Goal: Information Seeking & Learning: Learn about a topic

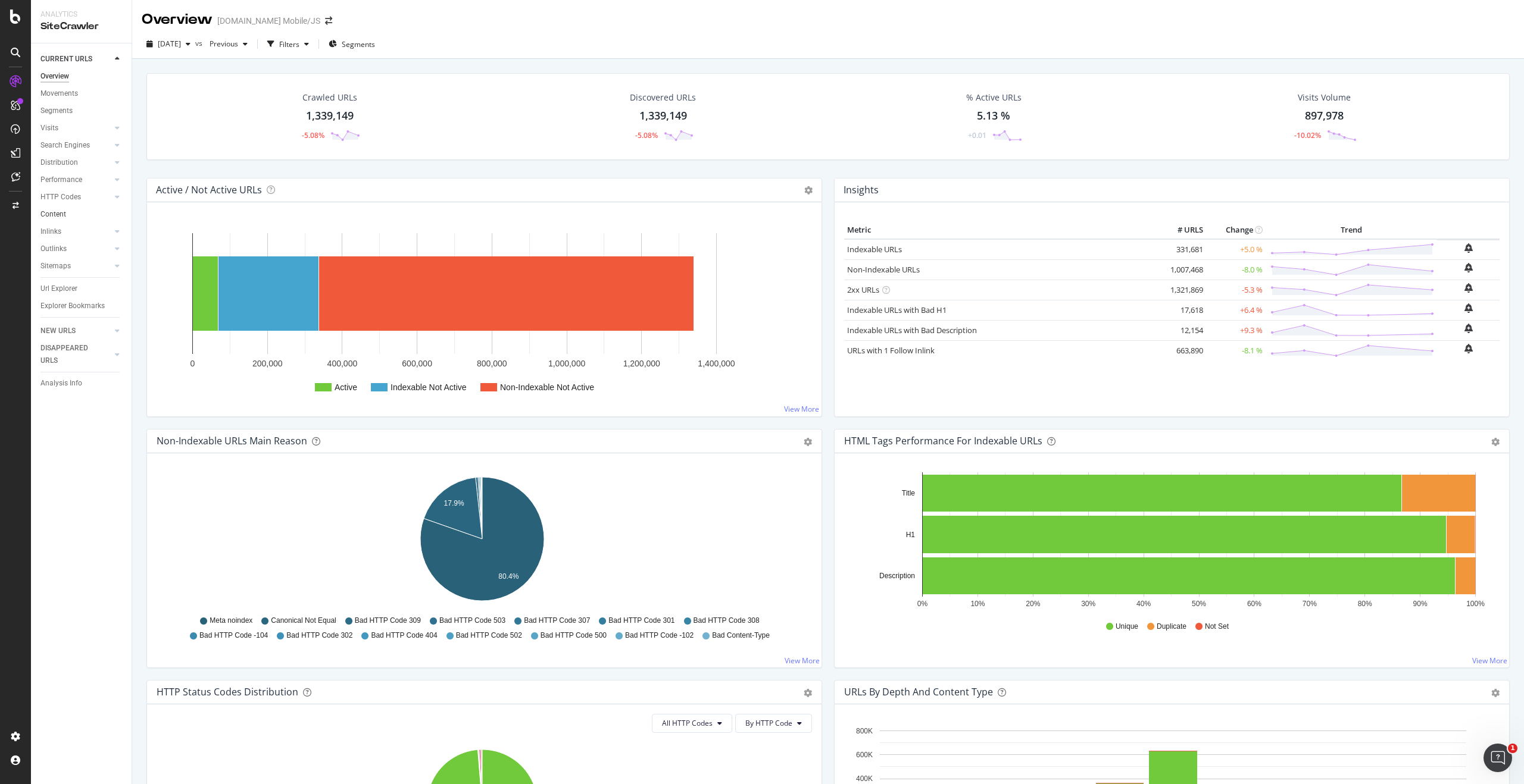
click at [90, 216] on link "Content" at bounding box center [82, 214] width 83 height 13
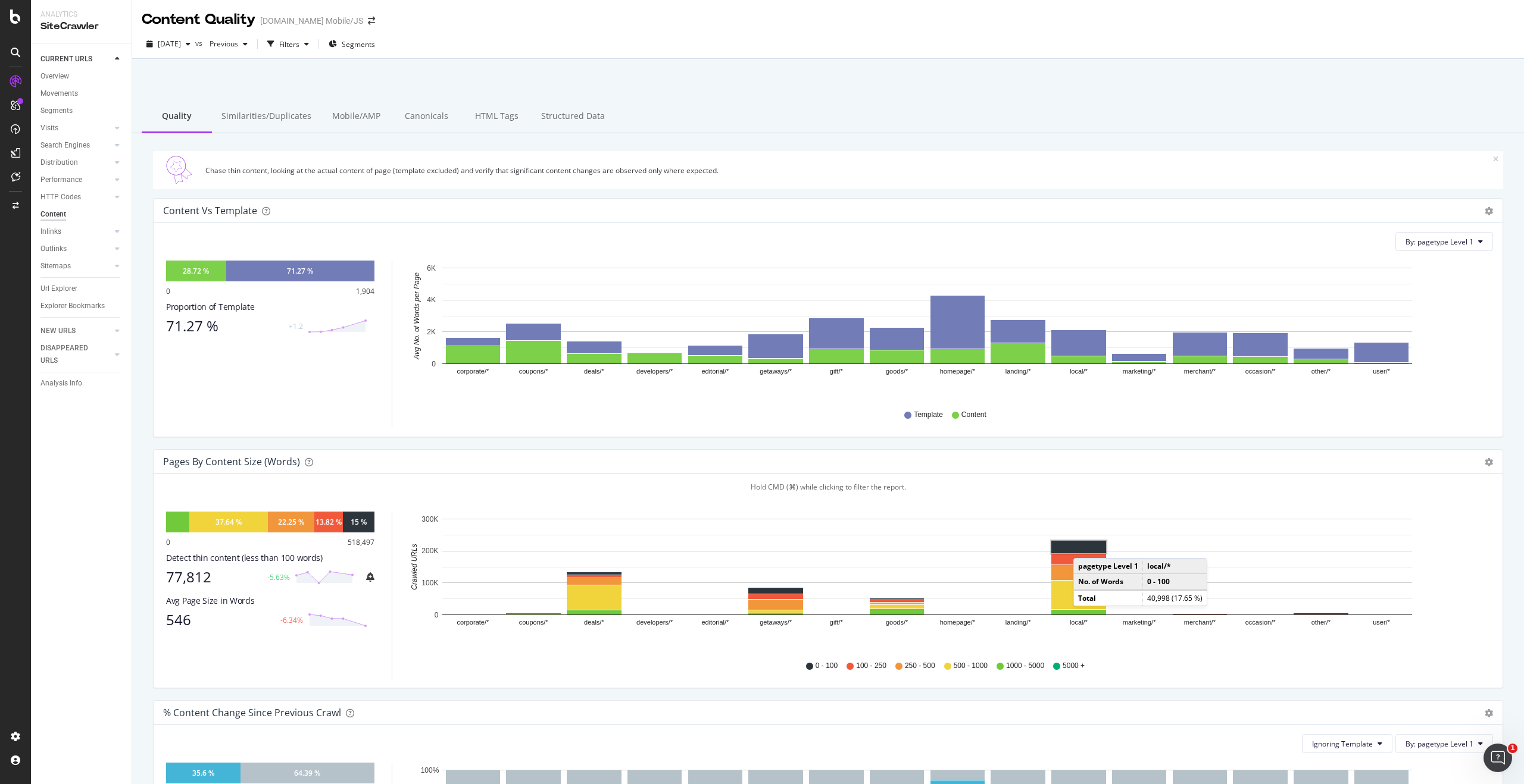
click at [1085, 546] on rect "A chart." at bounding box center [1078, 547] width 55 height 13
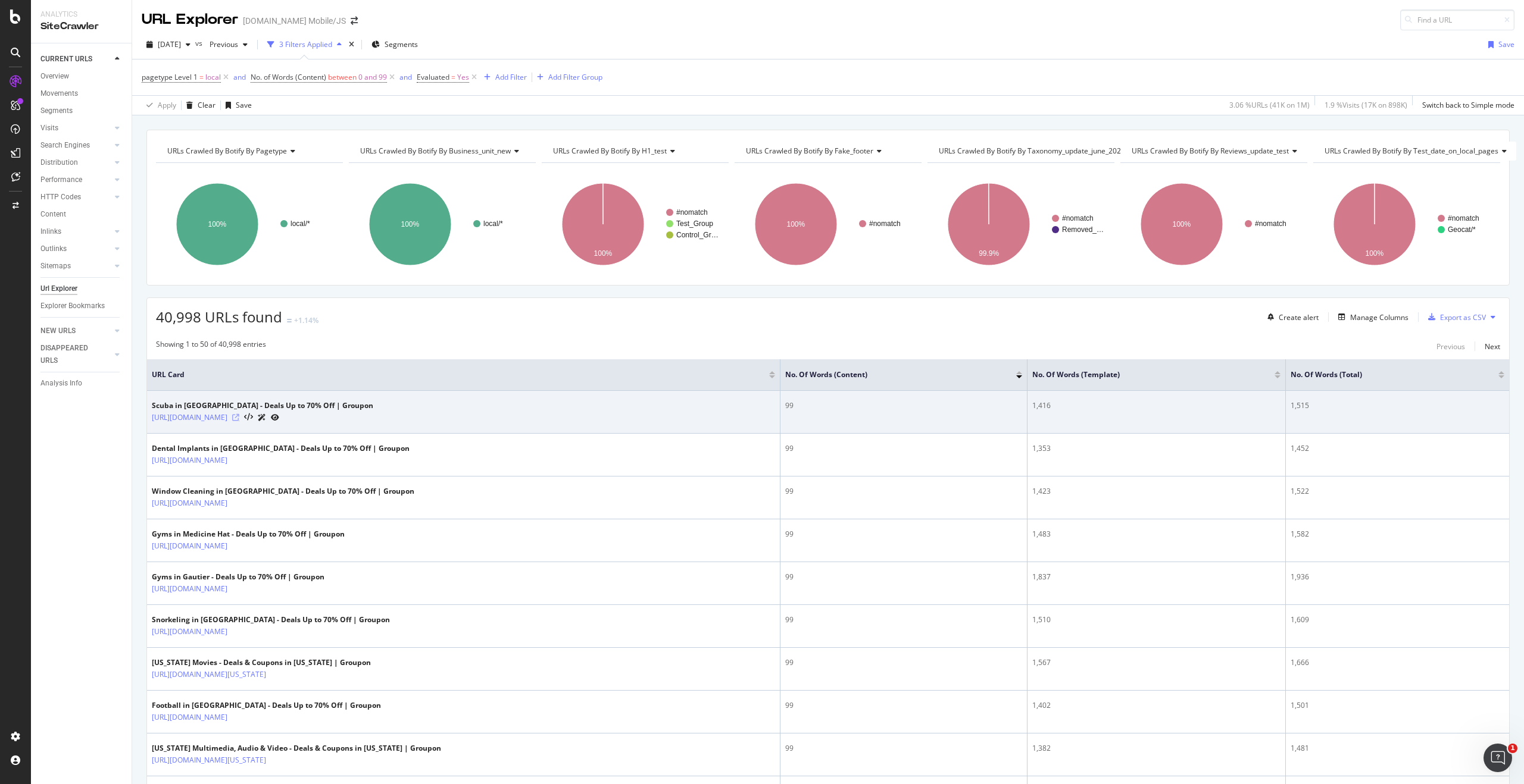
click at [240, 421] on icon at bounding box center [235, 417] width 7 height 7
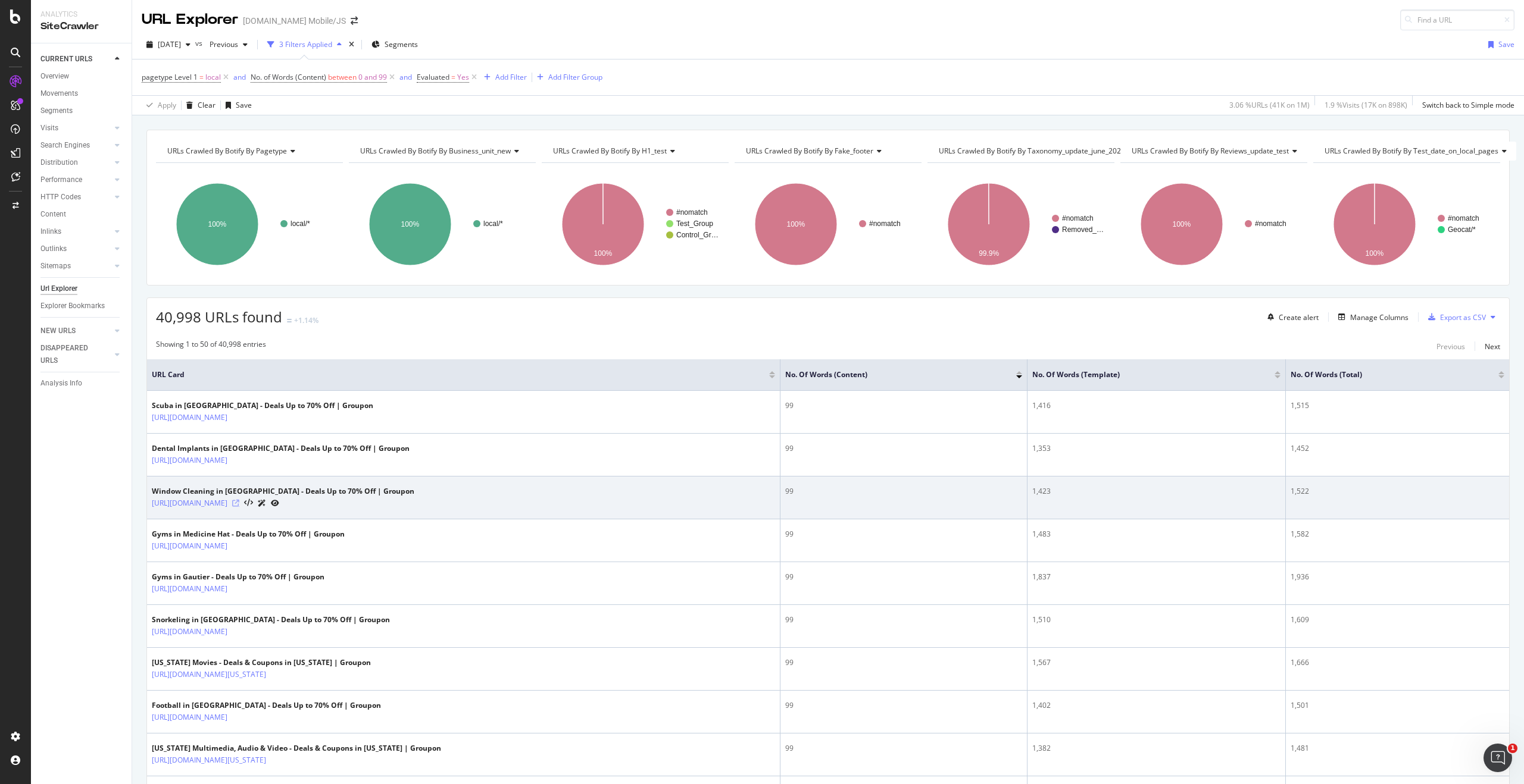
click at [240, 505] on icon at bounding box center [235, 503] width 7 height 7
click at [240, 503] on icon at bounding box center [235, 503] width 7 height 7
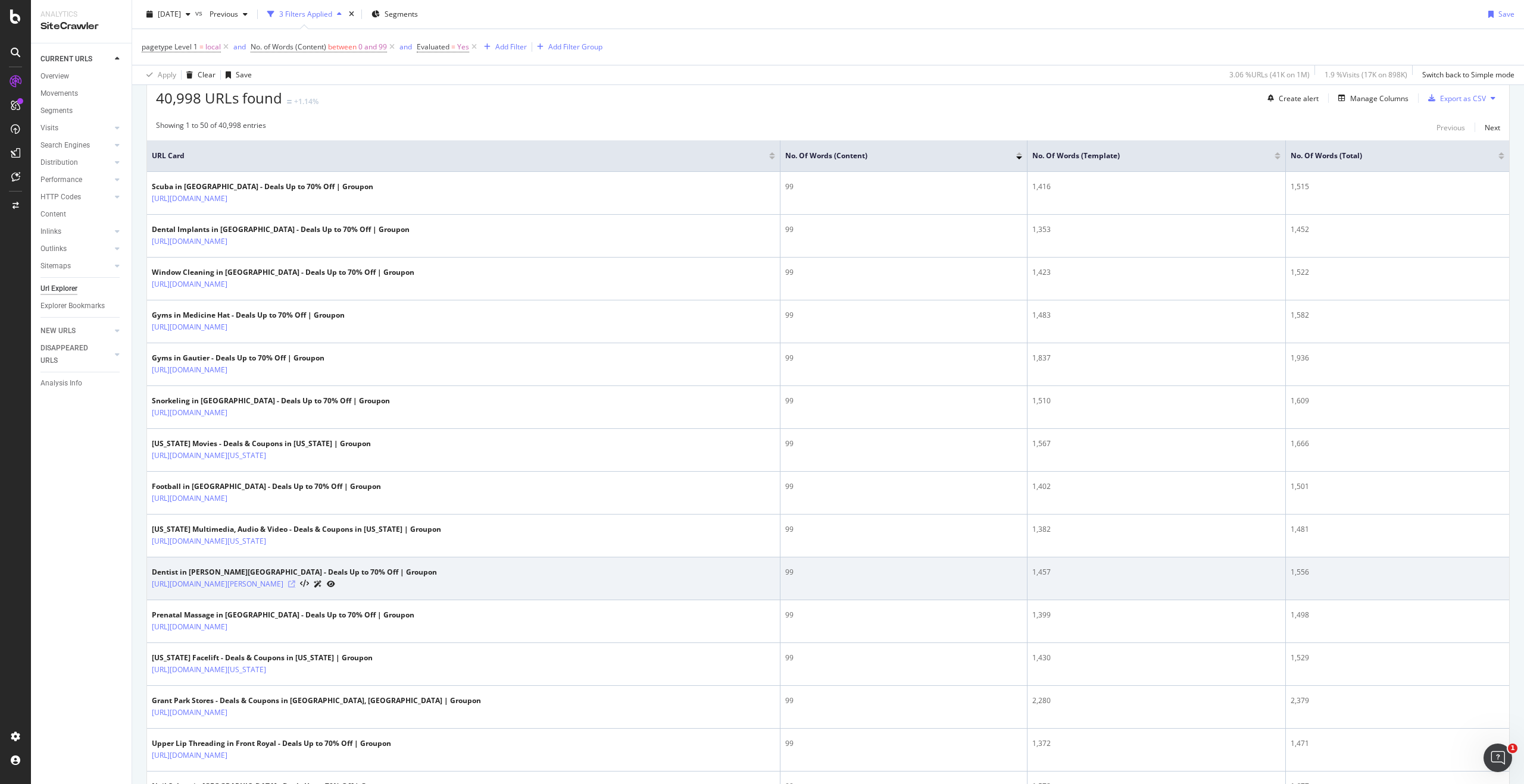
click at [295, 584] on icon at bounding box center [292, 584] width 7 height 7
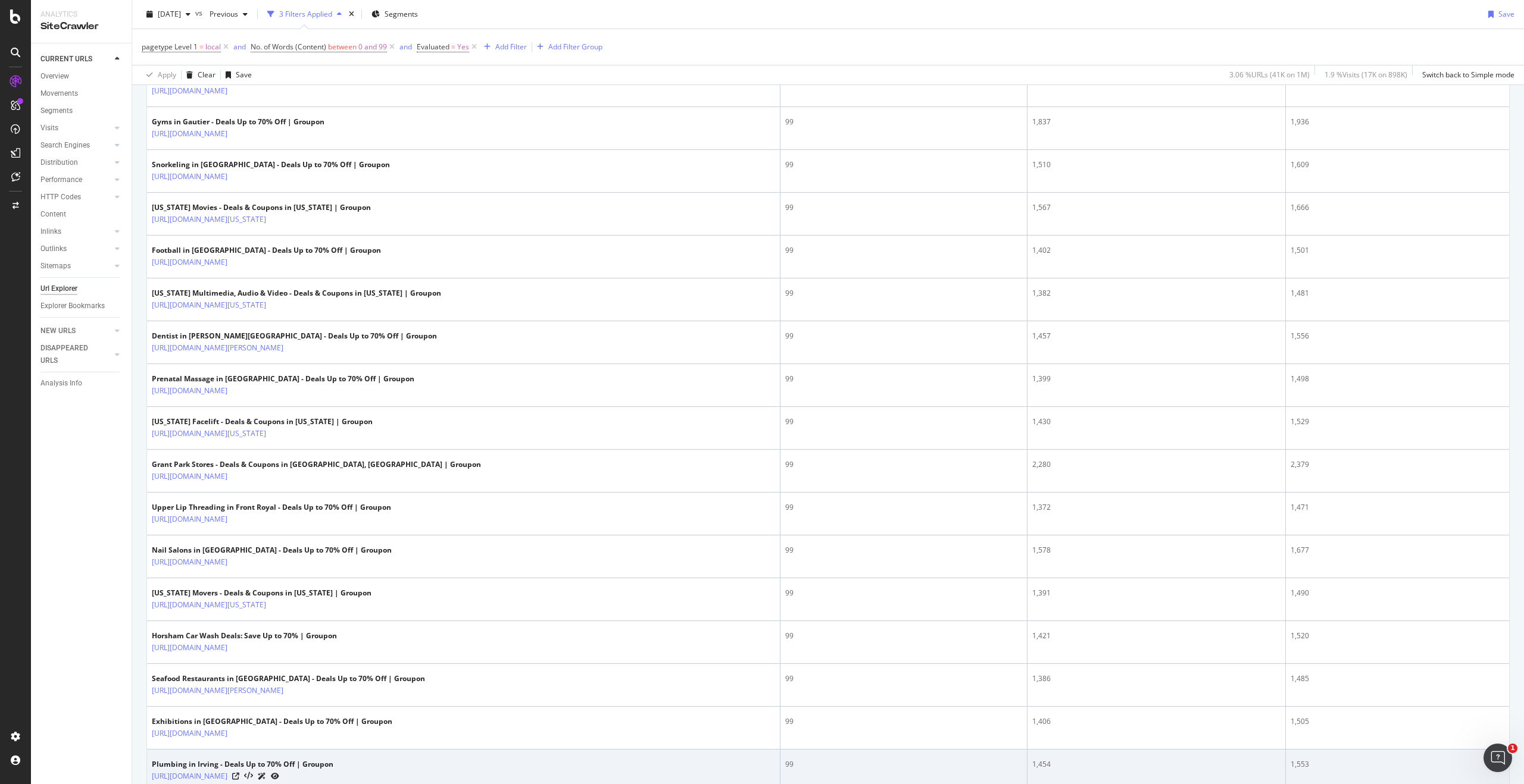
scroll to position [579, 0]
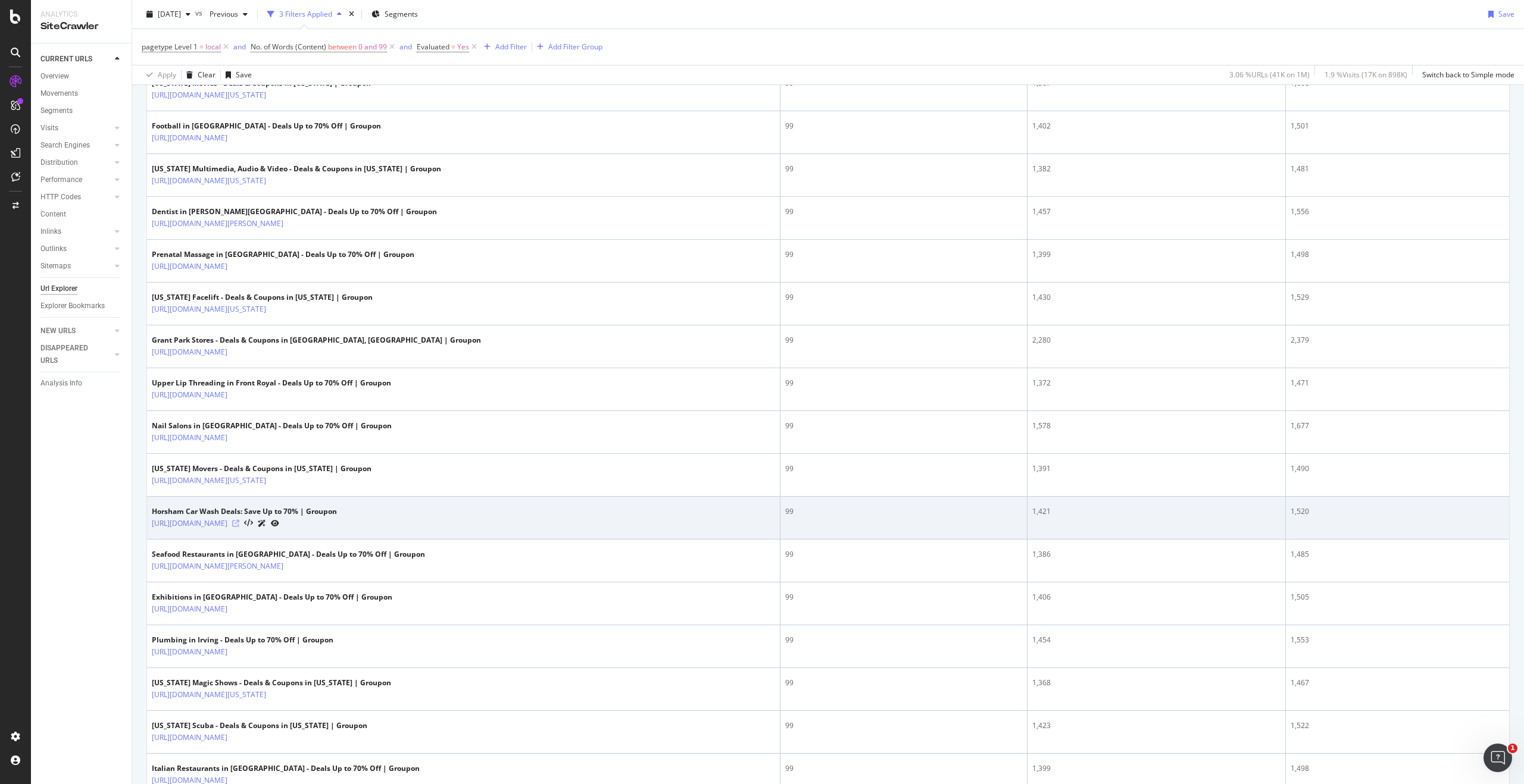
click at [240, 524] on icon at bounding box center [235, 524] width 7 height 7
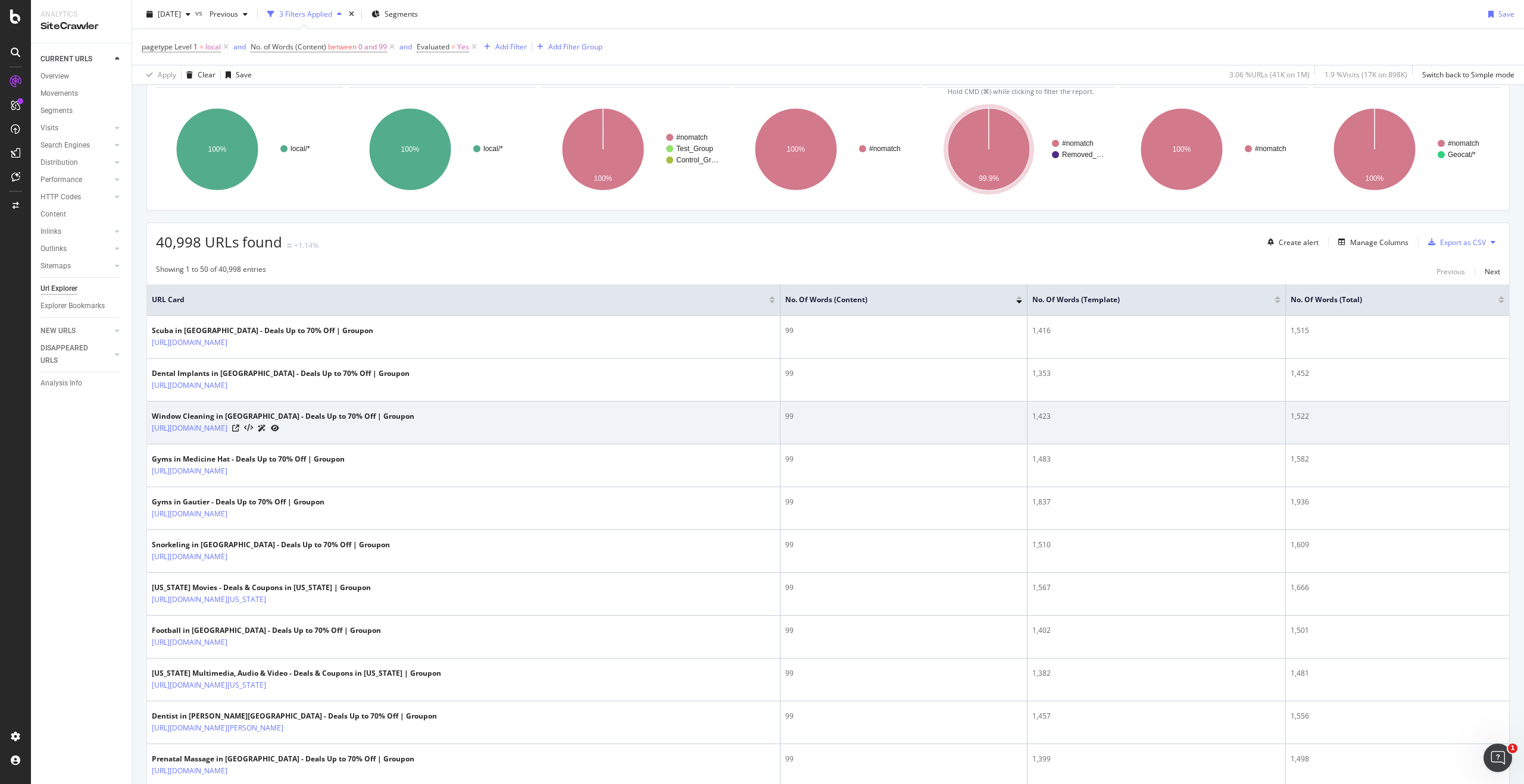
scroll to position [0, 0]
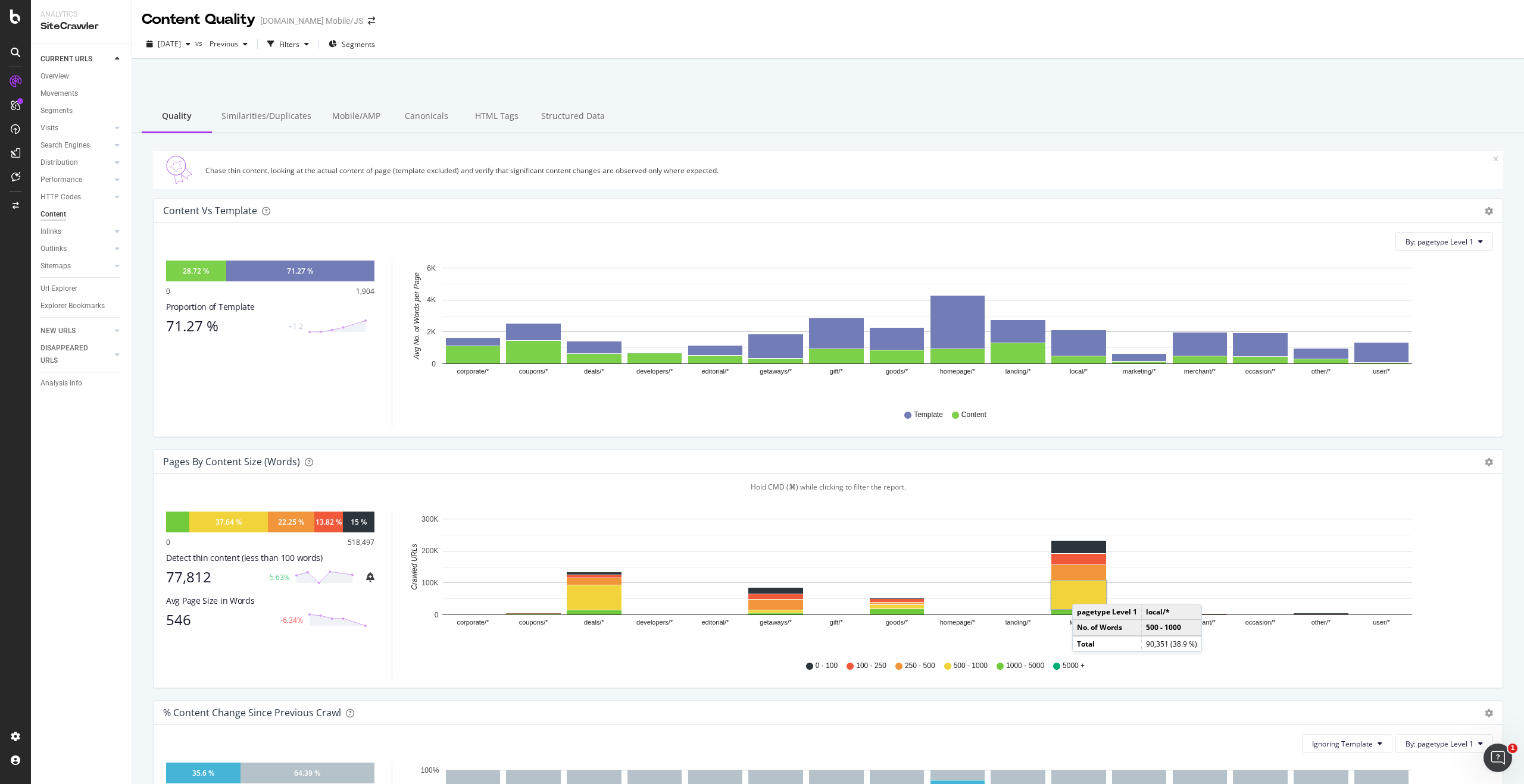
click at [1084, 592] on rect "A chart." at bounding box center [1078, 595] width 55 height 29
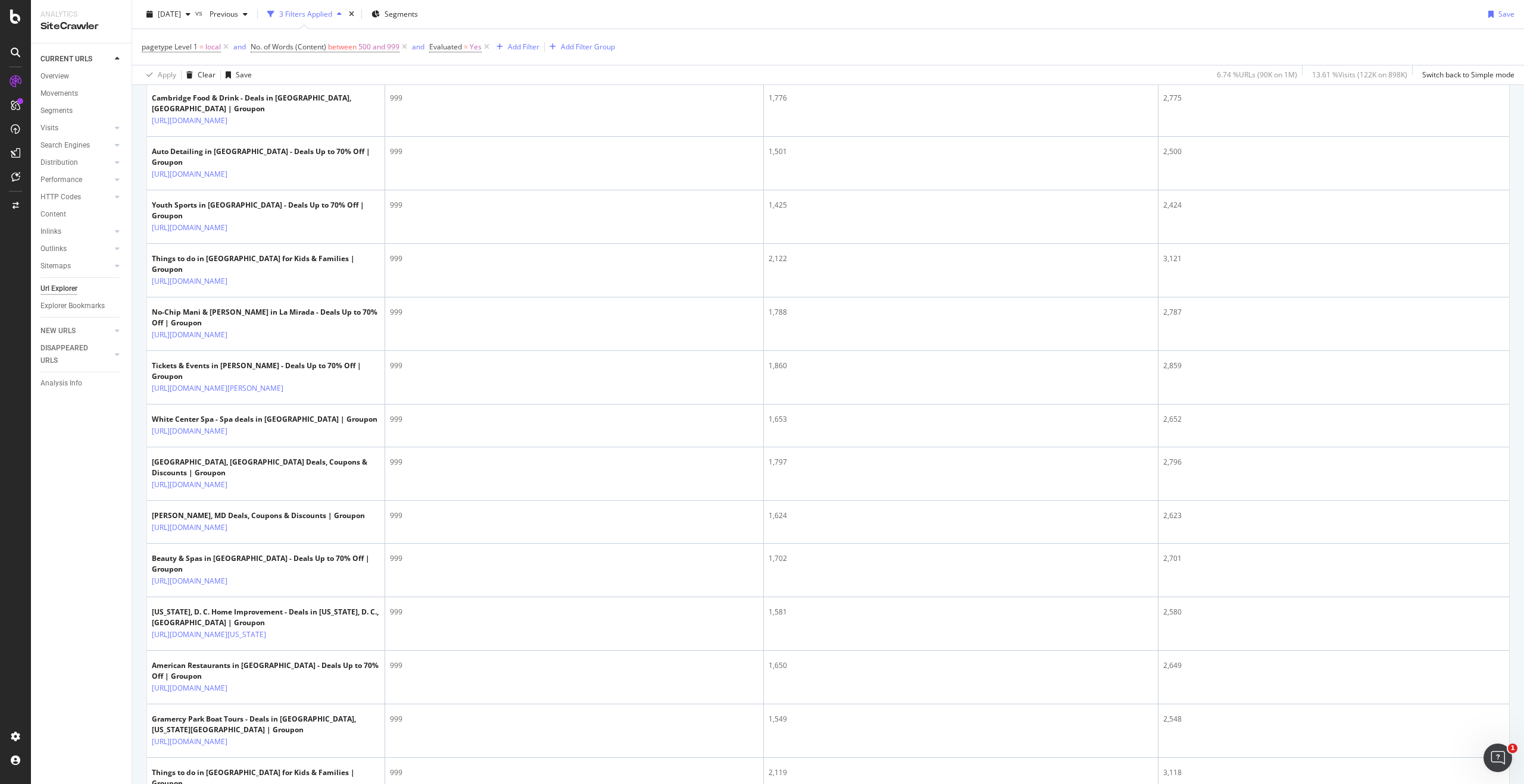
scroll to position [2450, 0]
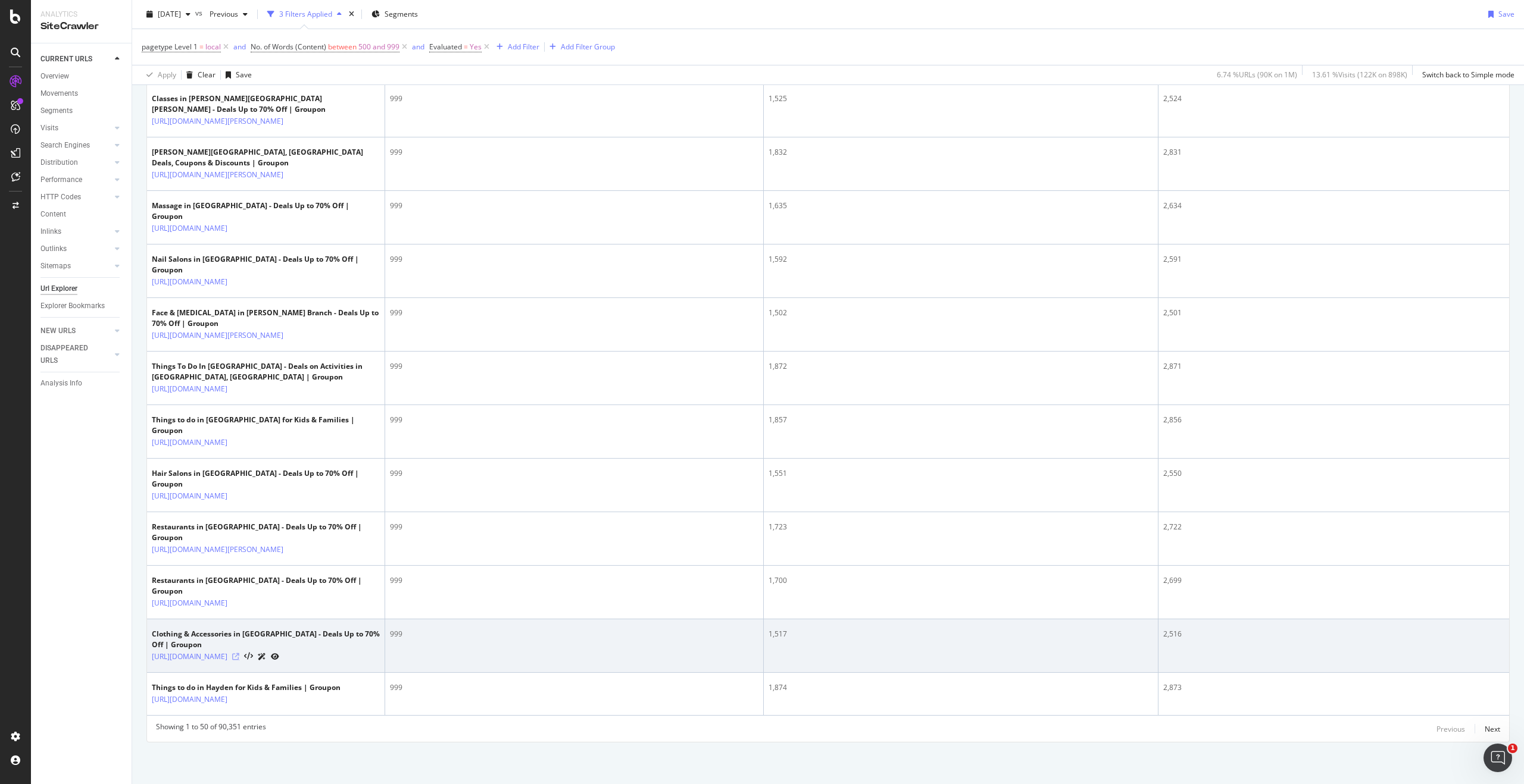
click at [240, 653] on icon at bounding box center [235, 657] width 7 height 7
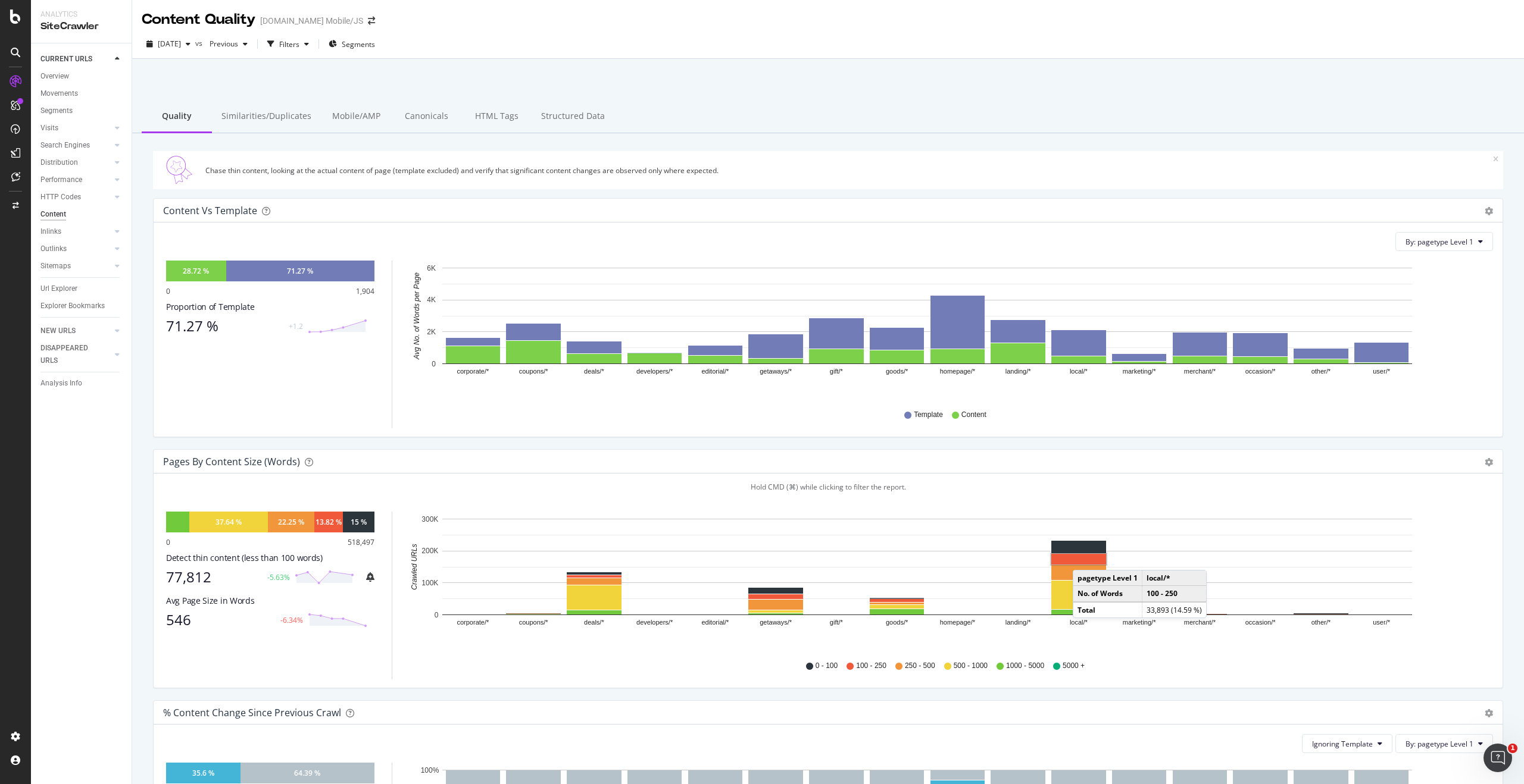
click at [1085, 558] on rect "A chart." at bounding box center [1078, 559] width 55 height 11
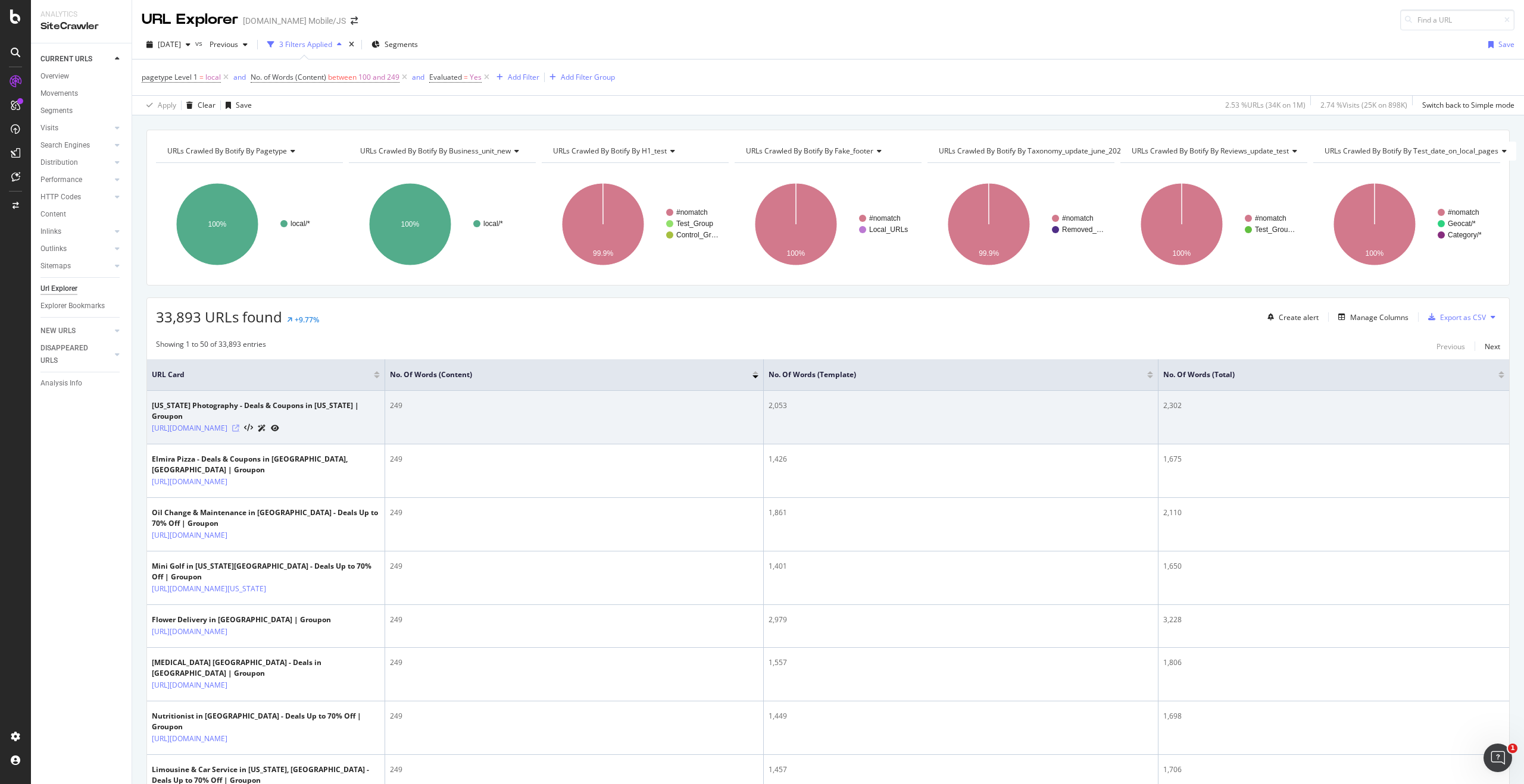
click at [240, 432] on icon at bounding box center [235, 428] width 7 height 7
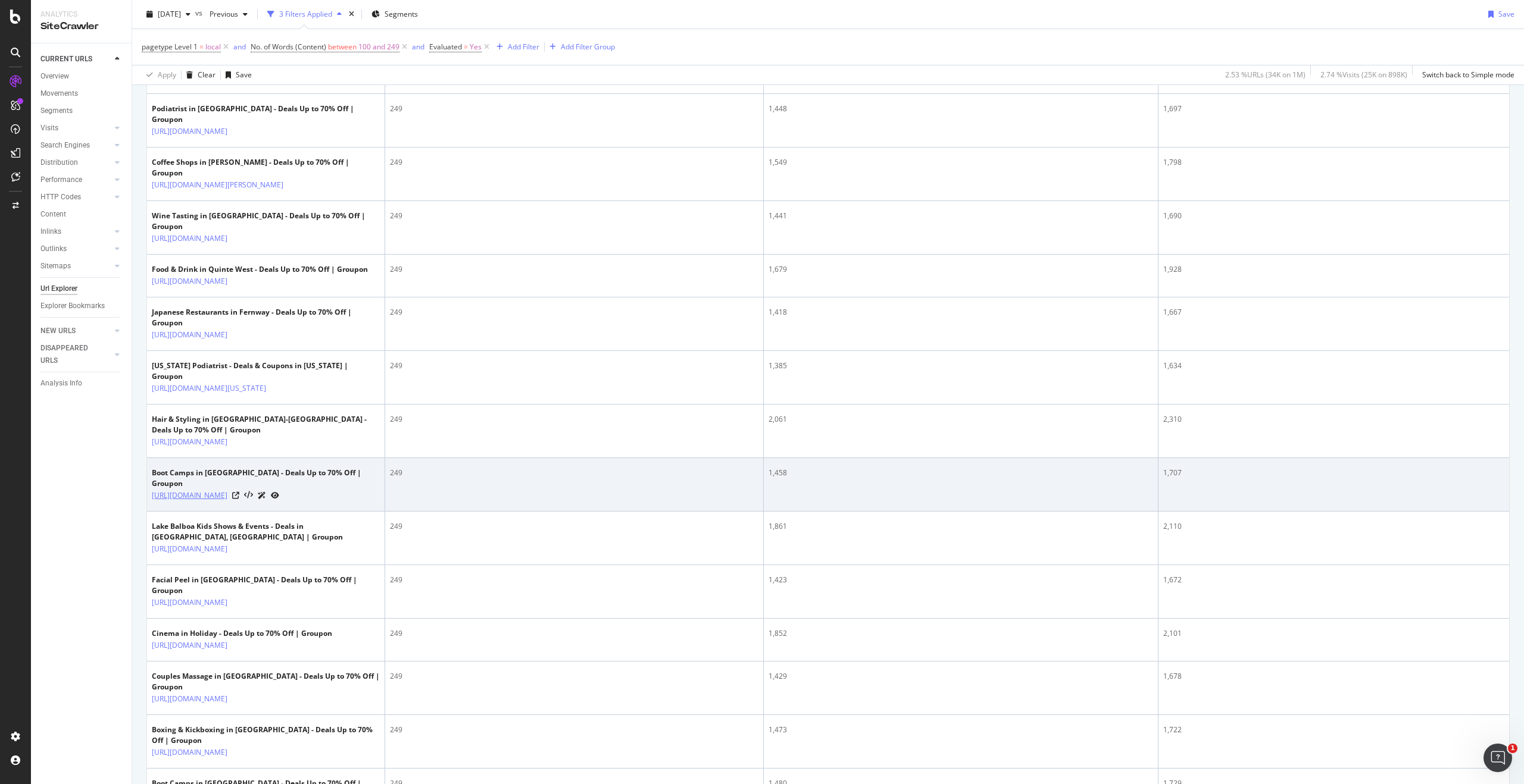
scroll to position [487, 0]
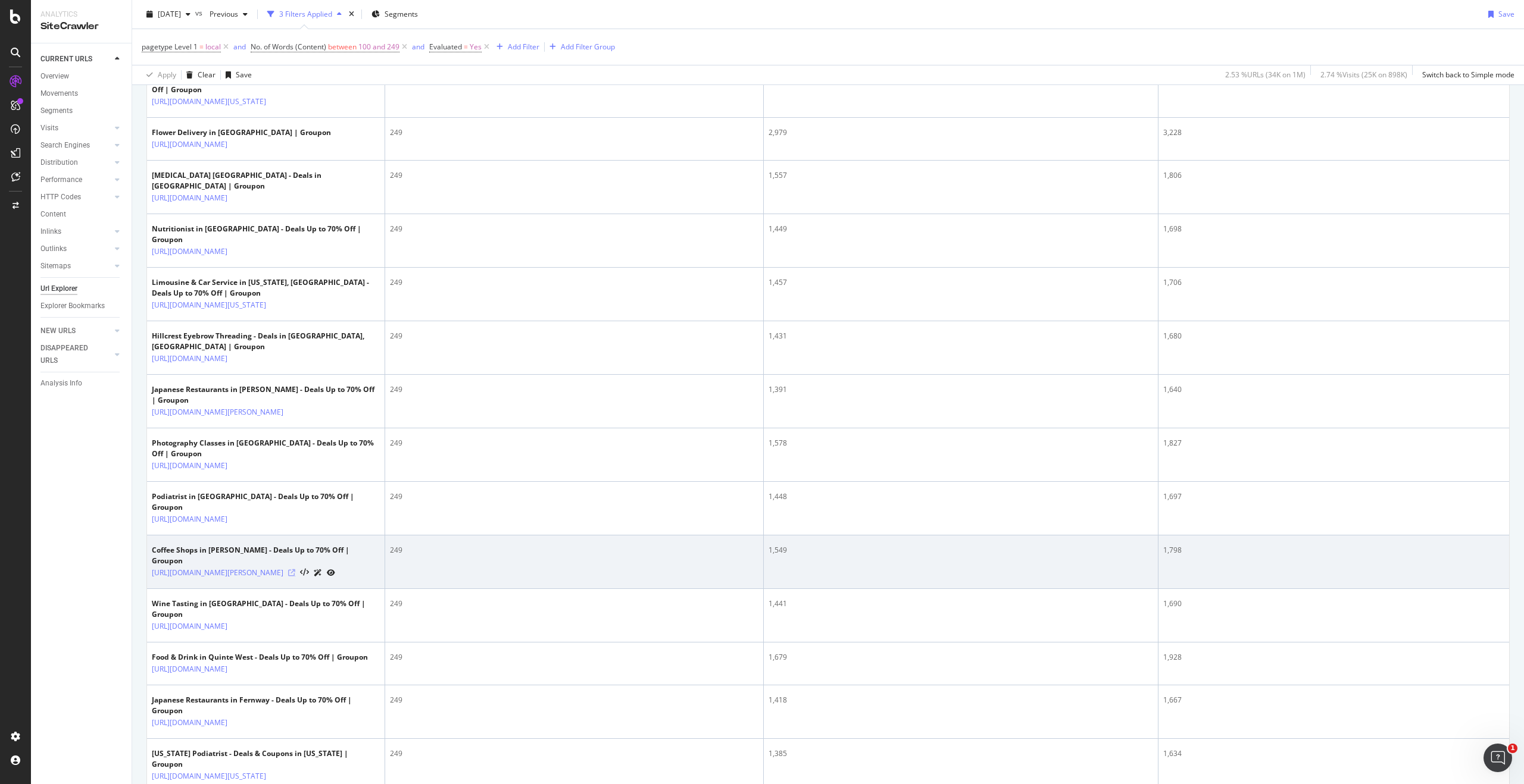
click at [295, 577] on icon at bounding box center [292, 572] width 7 height 7
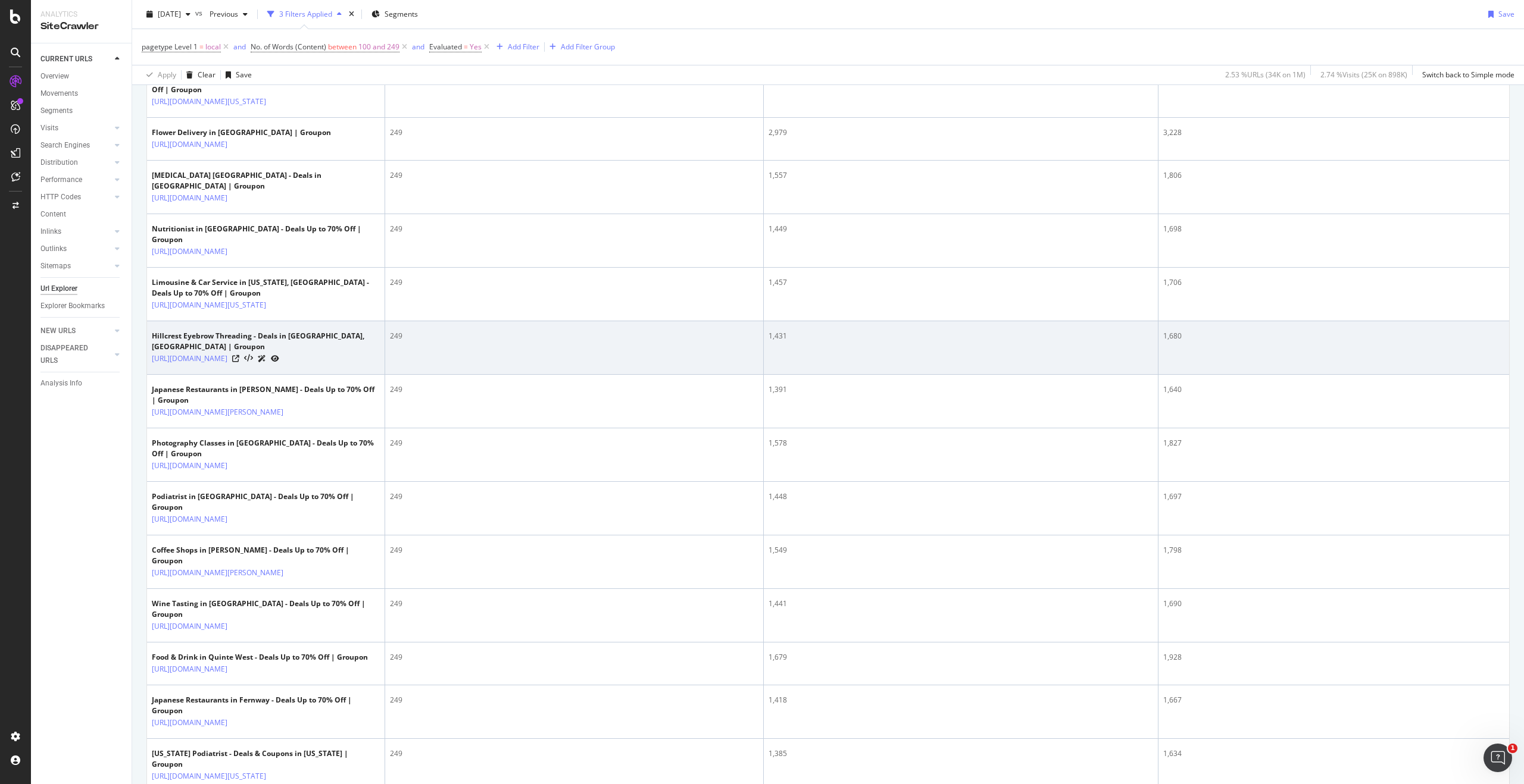
scroll to position [0, 0]
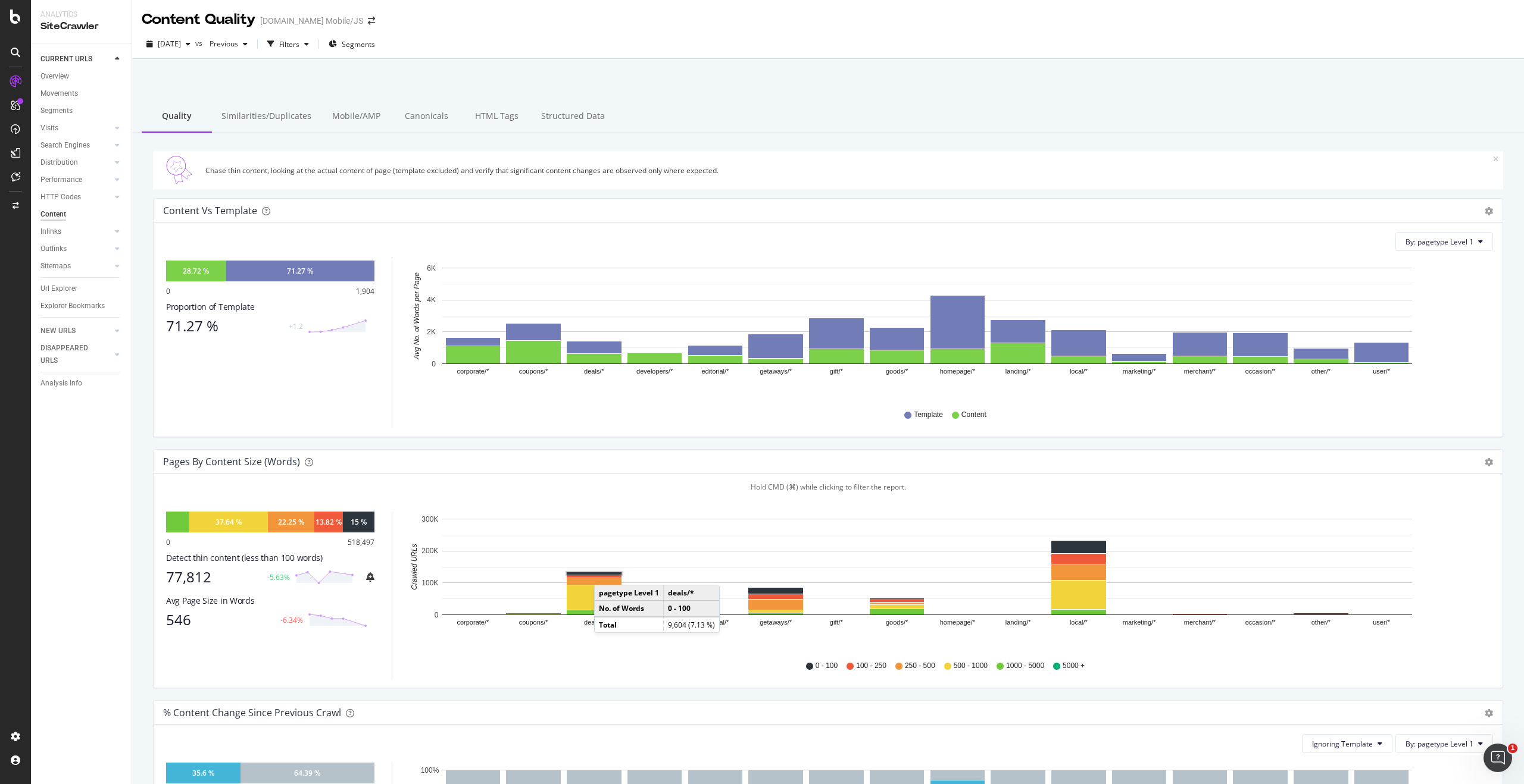
click at [606, 573] on rect "A chart." at bounding box center [594, 573] width 55 height 3
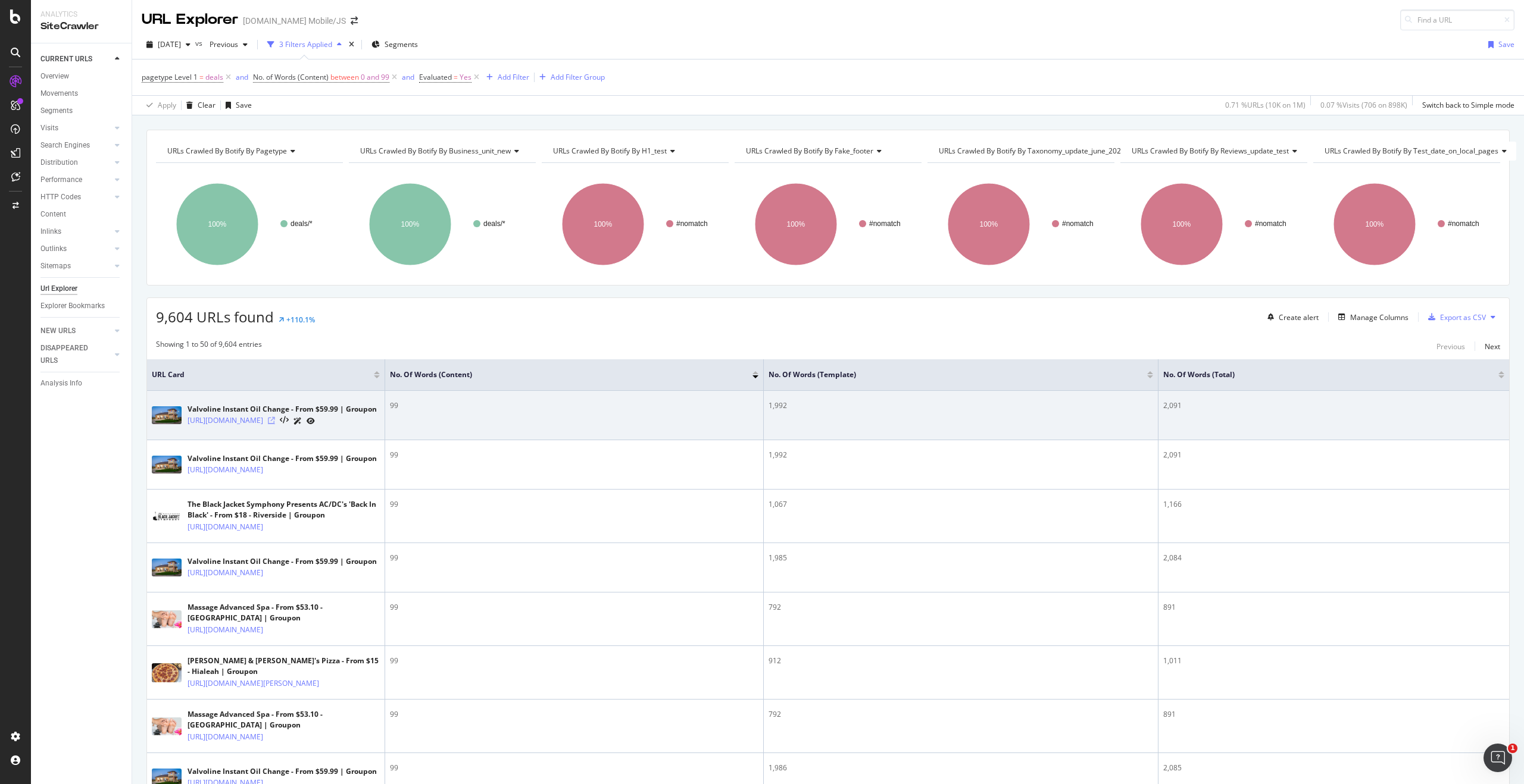
click at [275, 424] on icon at bounding box center [272, 421] width 7 height 7
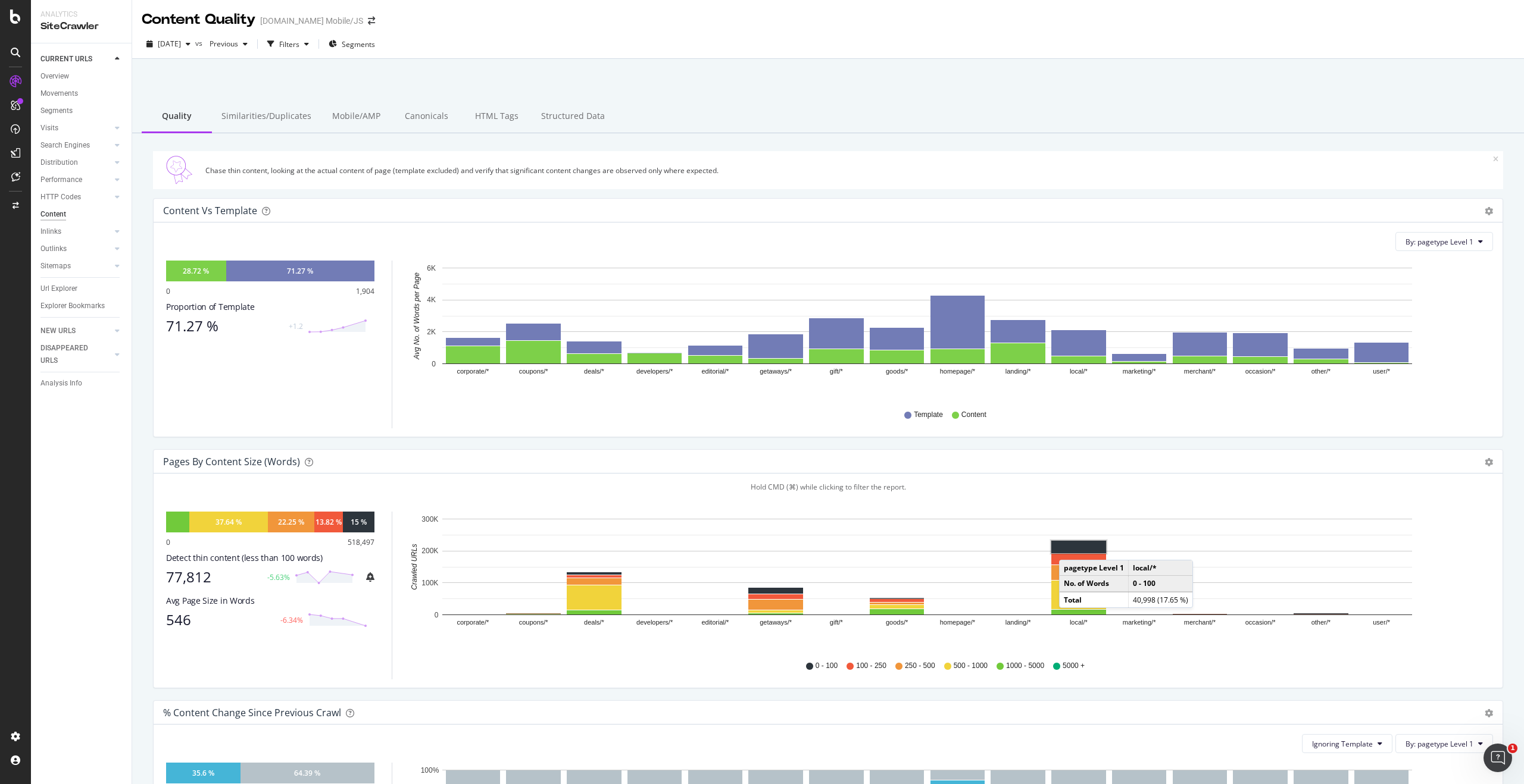
click at [1071, 548] on rect "A chart." at bounding box center [1078, 547] width 55 height 13
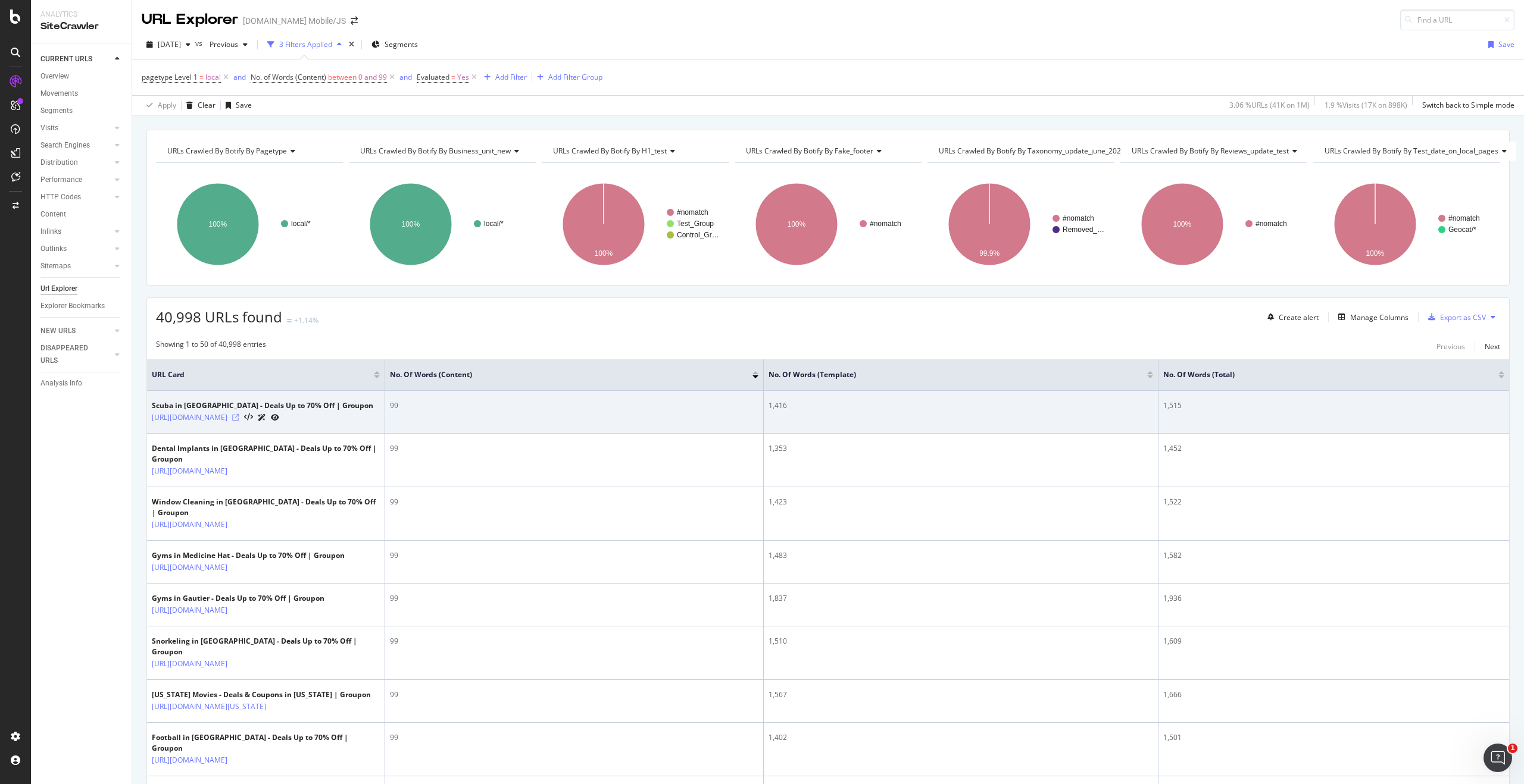
click at [240, 417] on icon at bounding box center [235, 417] width 7 height 7
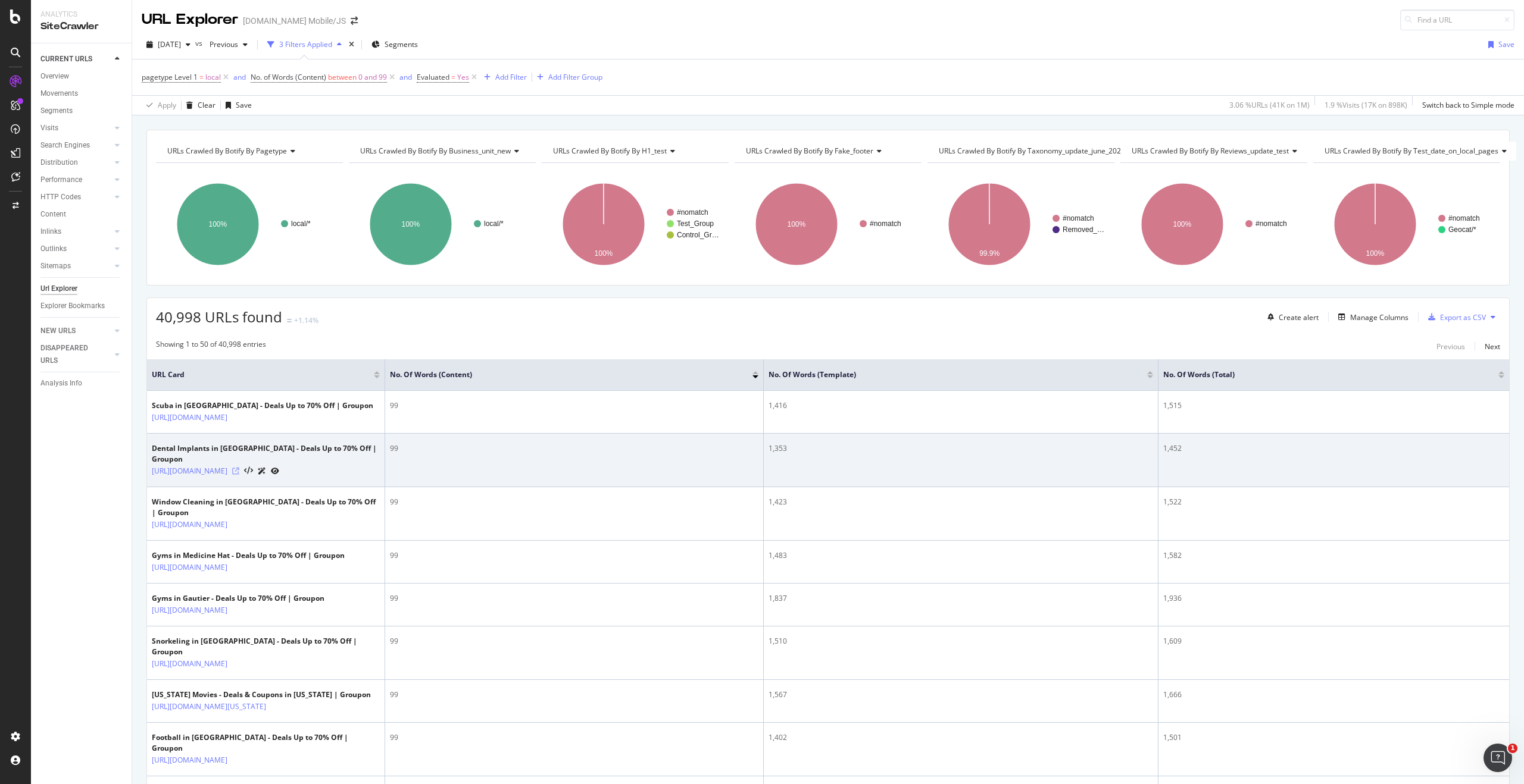
click at [240, 475] on icon at bounding box center [235, 471] width 7 height 7
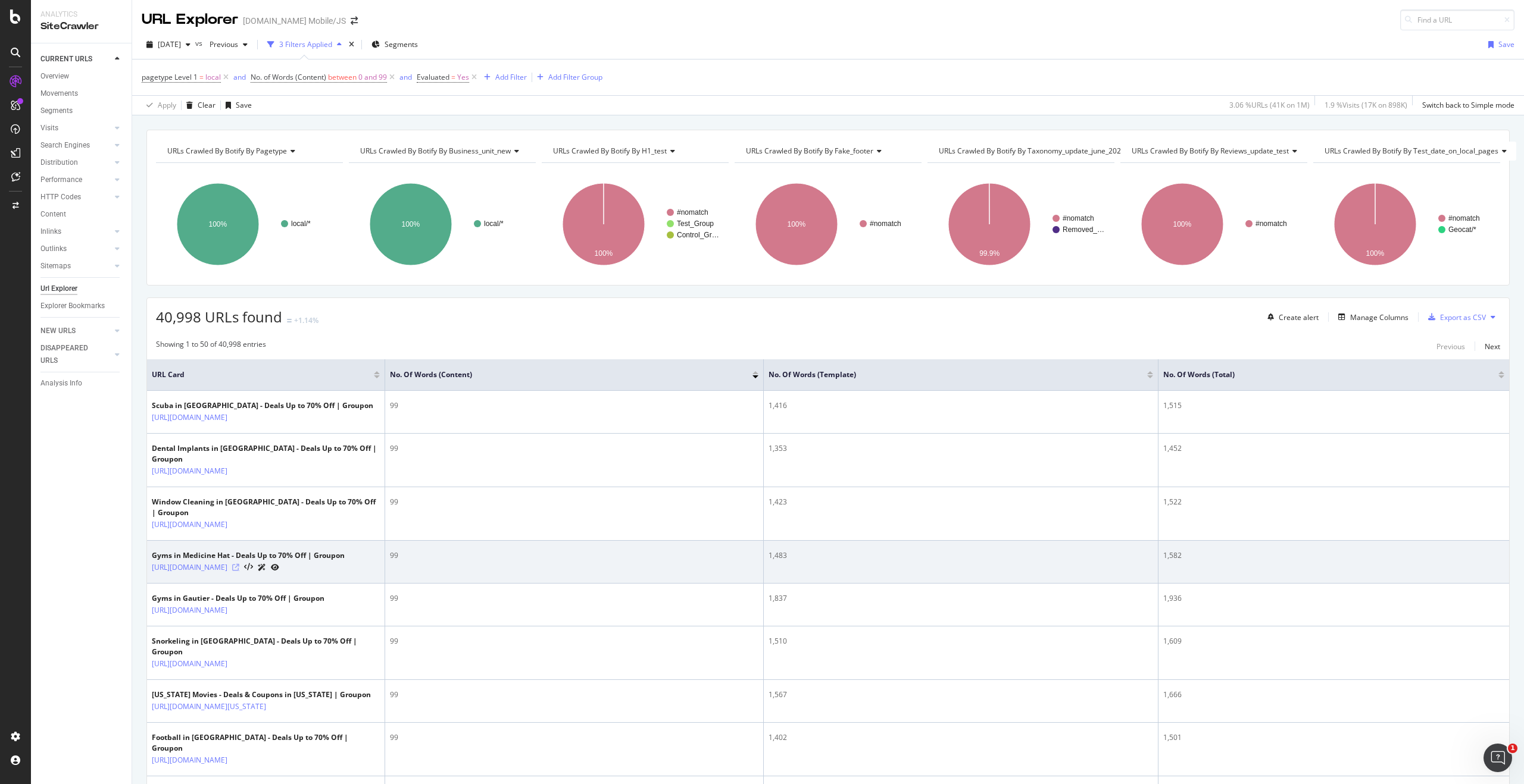
click at [240, 572] on icon at bounding box center [235, 567] width 7 height 7
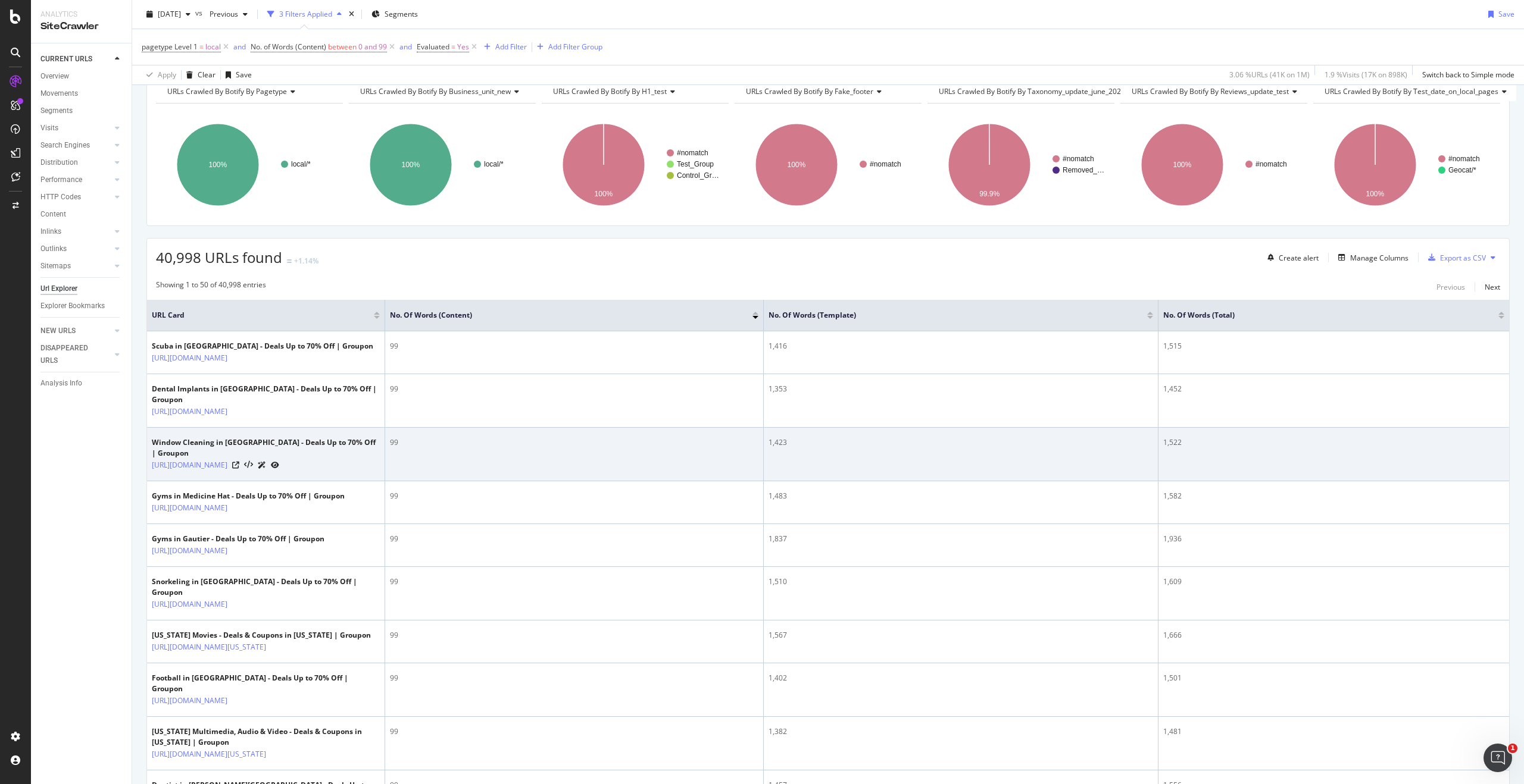
scroll to position [181, 0]
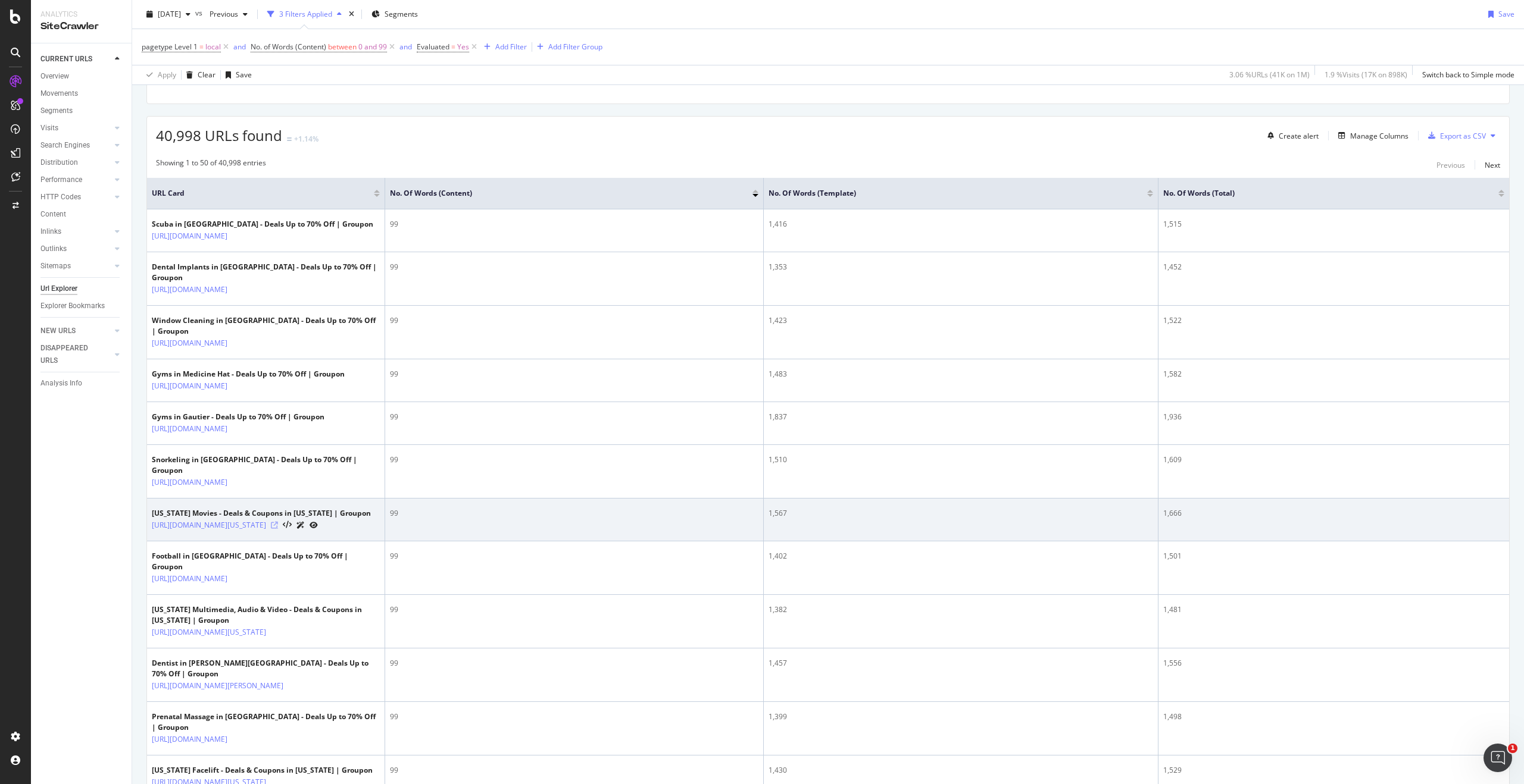
click at [278, 529] on icon at bounding box center [274, 525] width 7 height 7
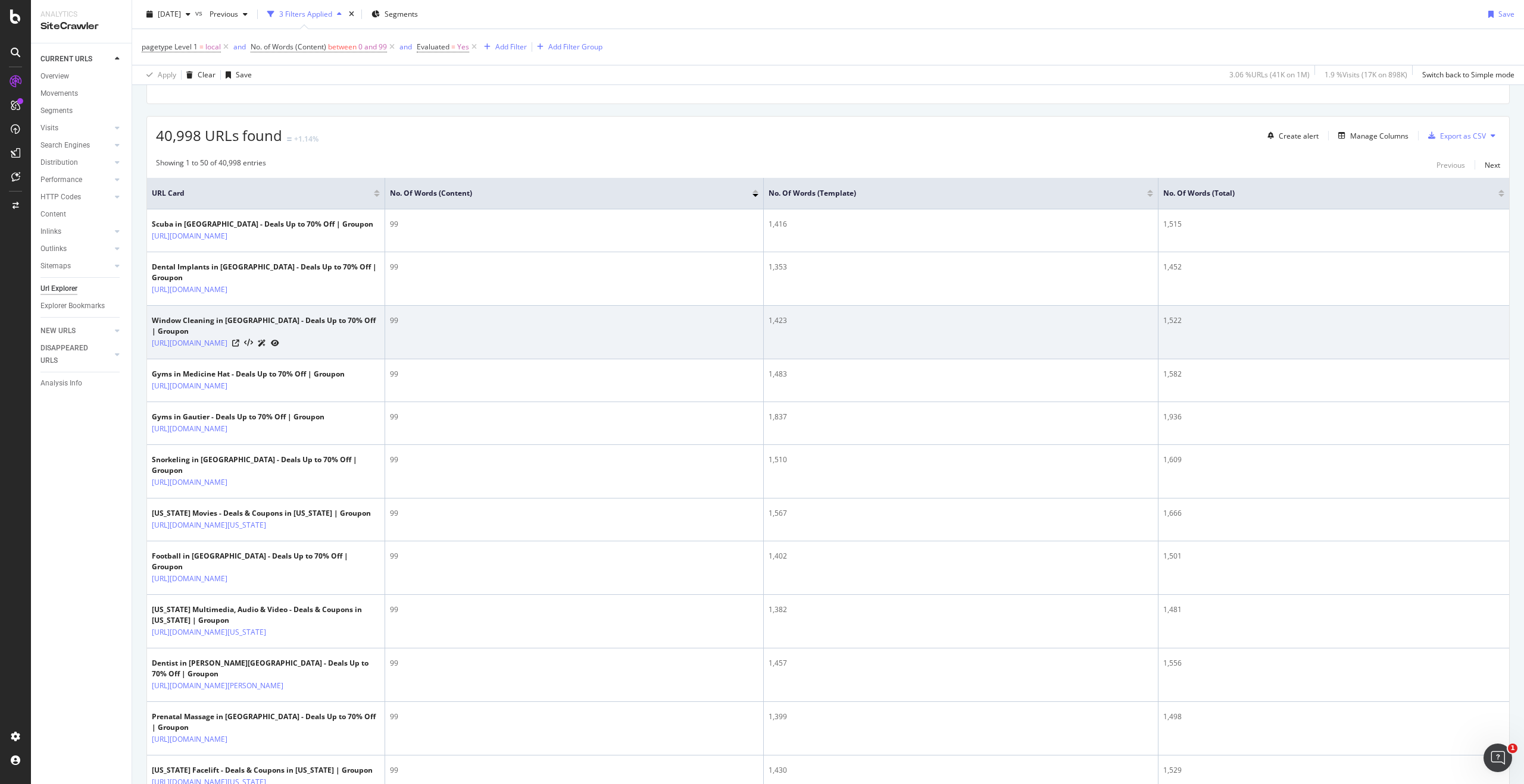
scroll to position [0, 0]
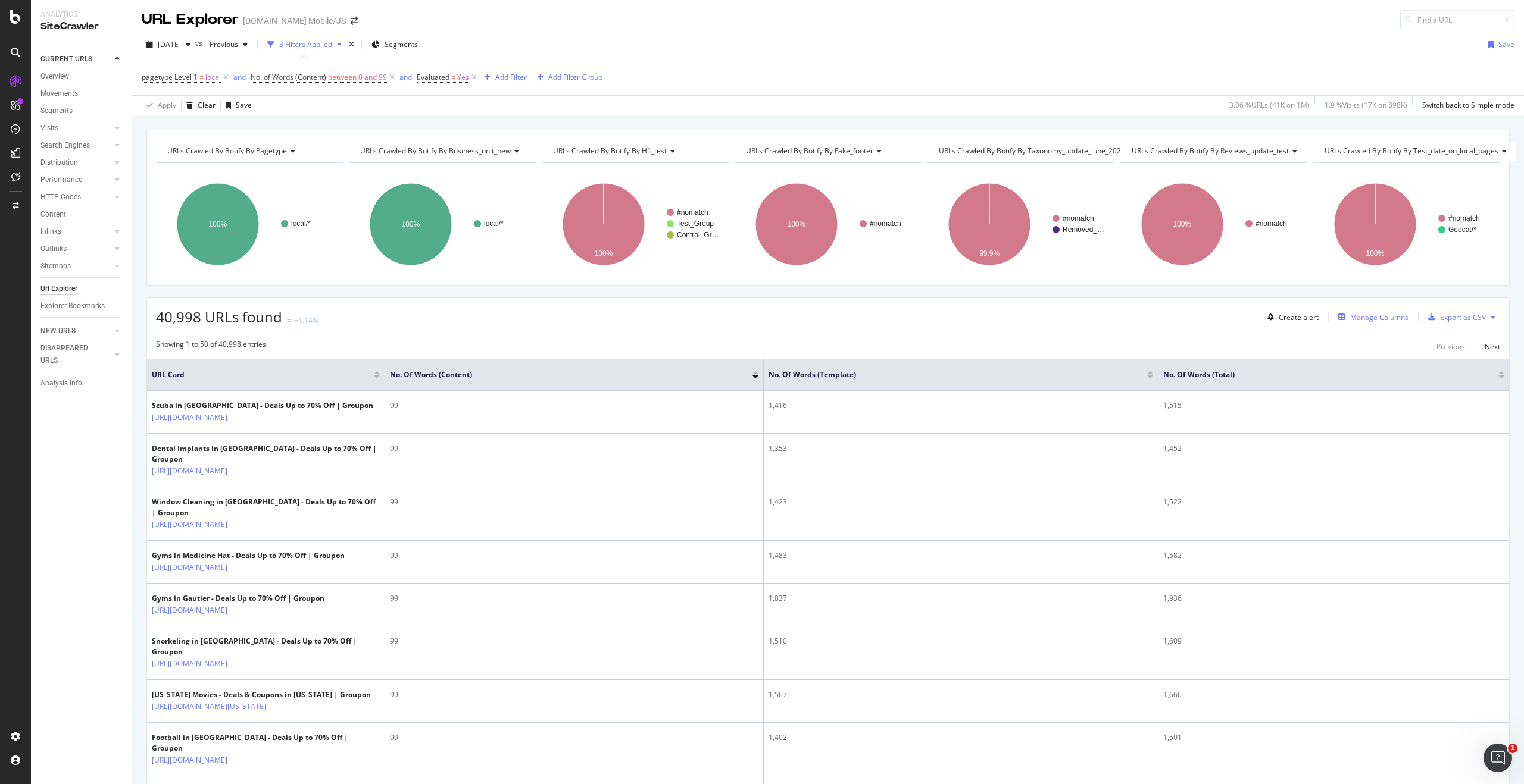
click at [1352, 316] on div "Manage Columns" at bounding box center [1379, 318] width 58 height 10
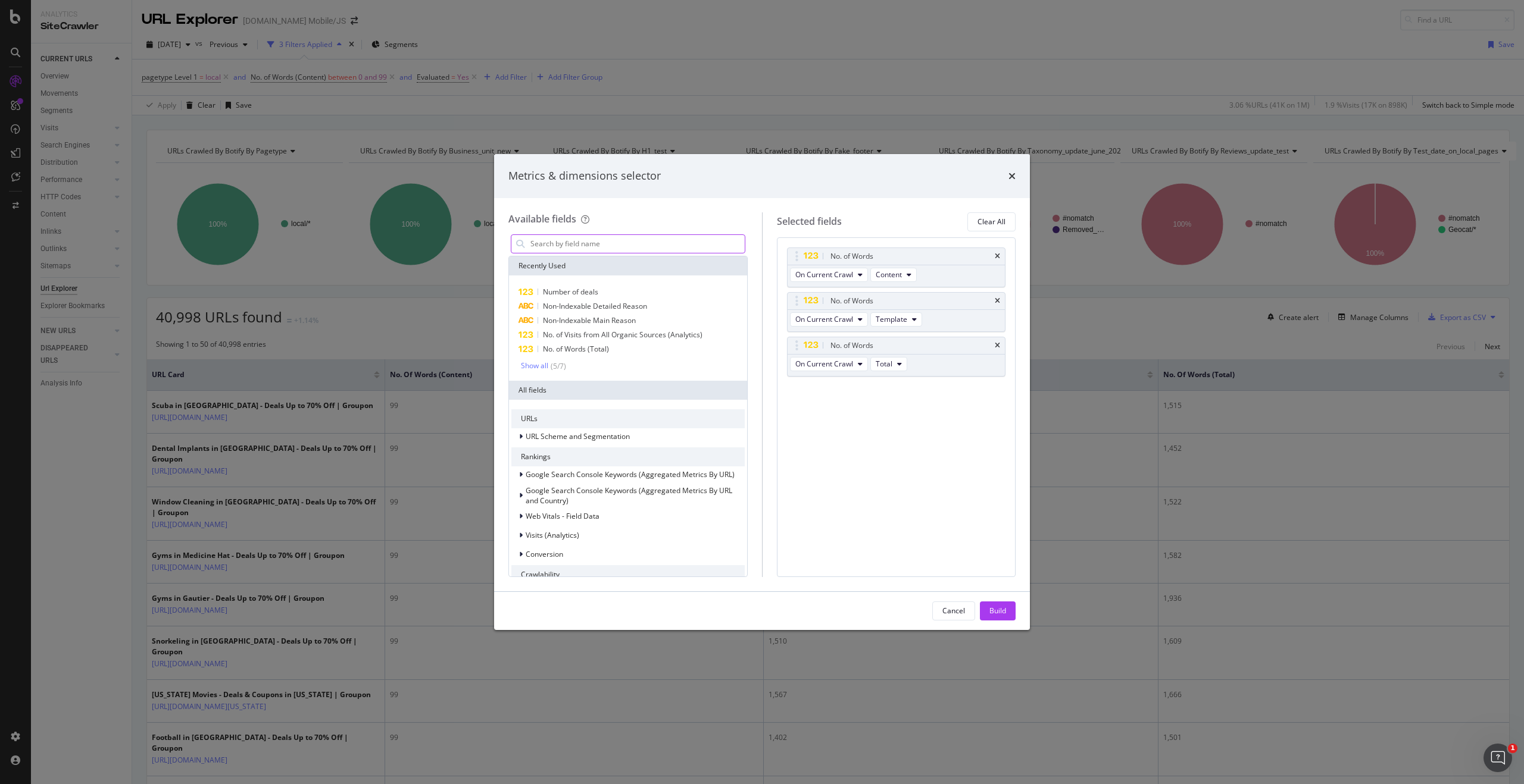
click at [568, 244] on input "modal" at bounding box center [636, 244] width 215 height 18
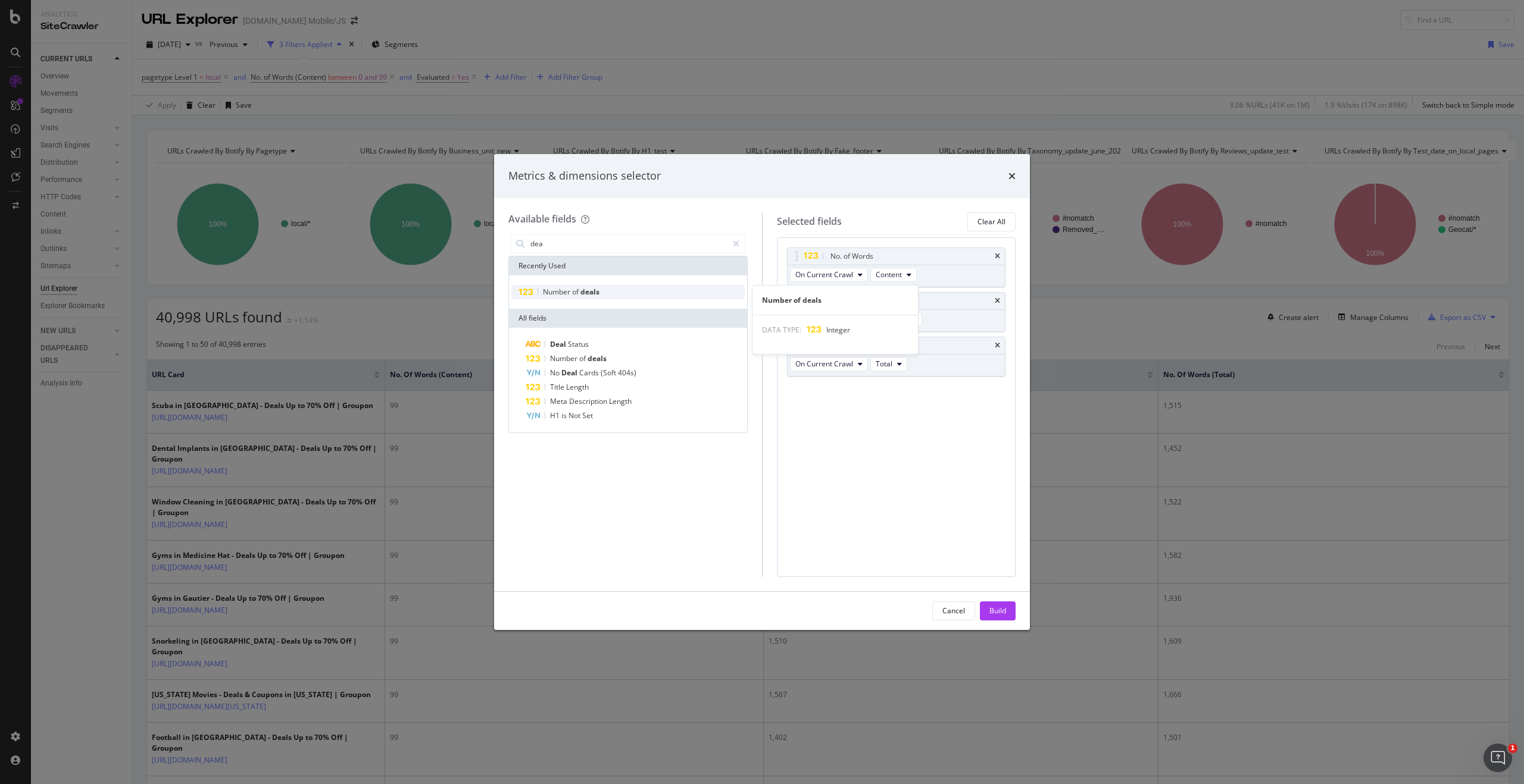
type input "dea"
click at [602, 294] on div "Number of deals" at bounding box center [627, 292] width 234 height 14
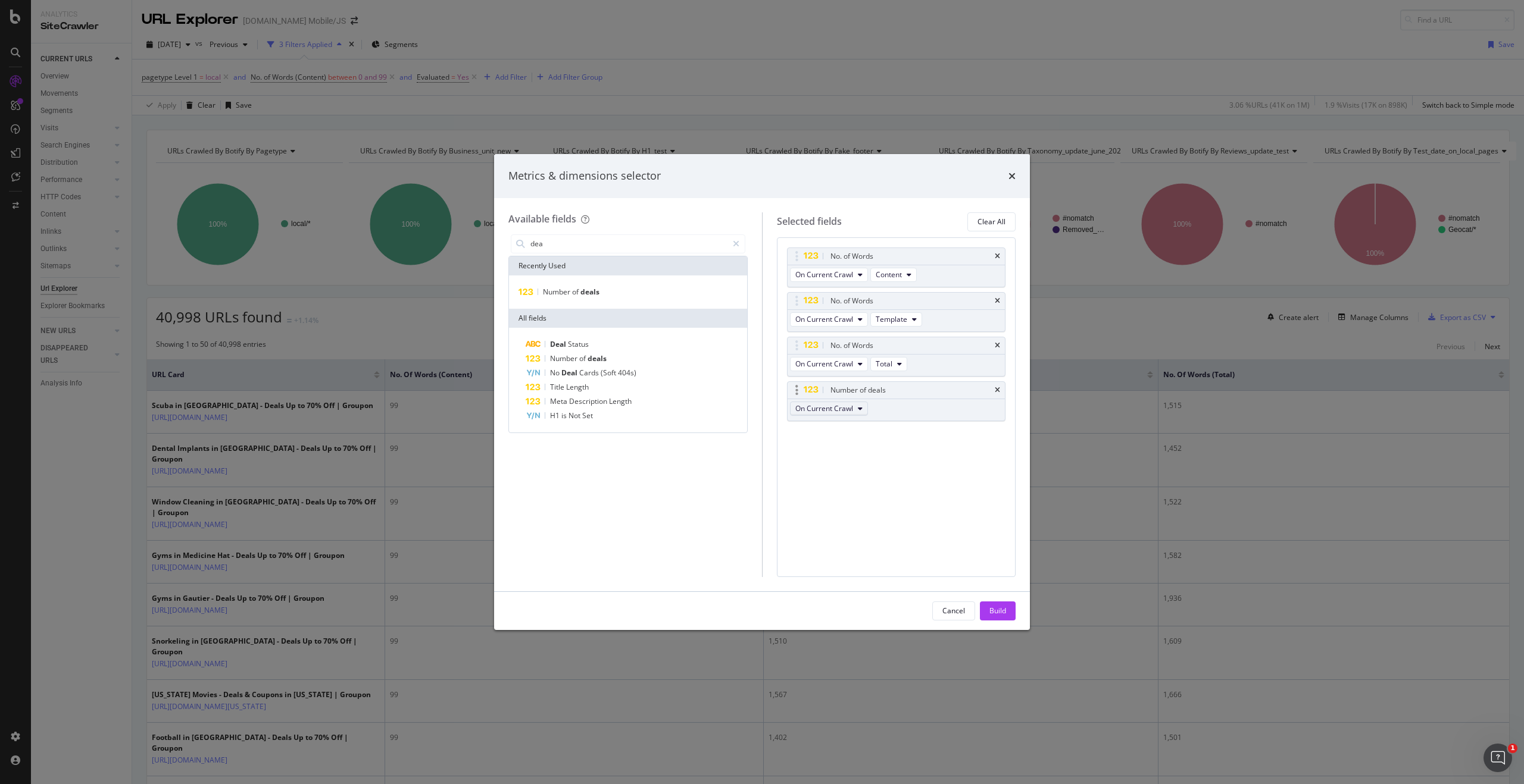
click at [845, 404] on span "On Current Crawl" at bounding box center [824, 408] width 57 height 10
click at [935, 460] on div "No. of Words On Current Crawl Content No. of Words On Current Crawl Template No…" at bounding box center [897, 407] width 240 height 340
click at [898, 413] on div "Number of deals On Current Crawl" at bounding box center [897, 400] width 219 height 40
click at [834, 412] on button "On Current Crawl" at bounding box center [829, 408] width 78 height 14
click at [895, 407] on div "Number of deals On Current Crawl" at bounding box center [897, 400] width 219 height 40
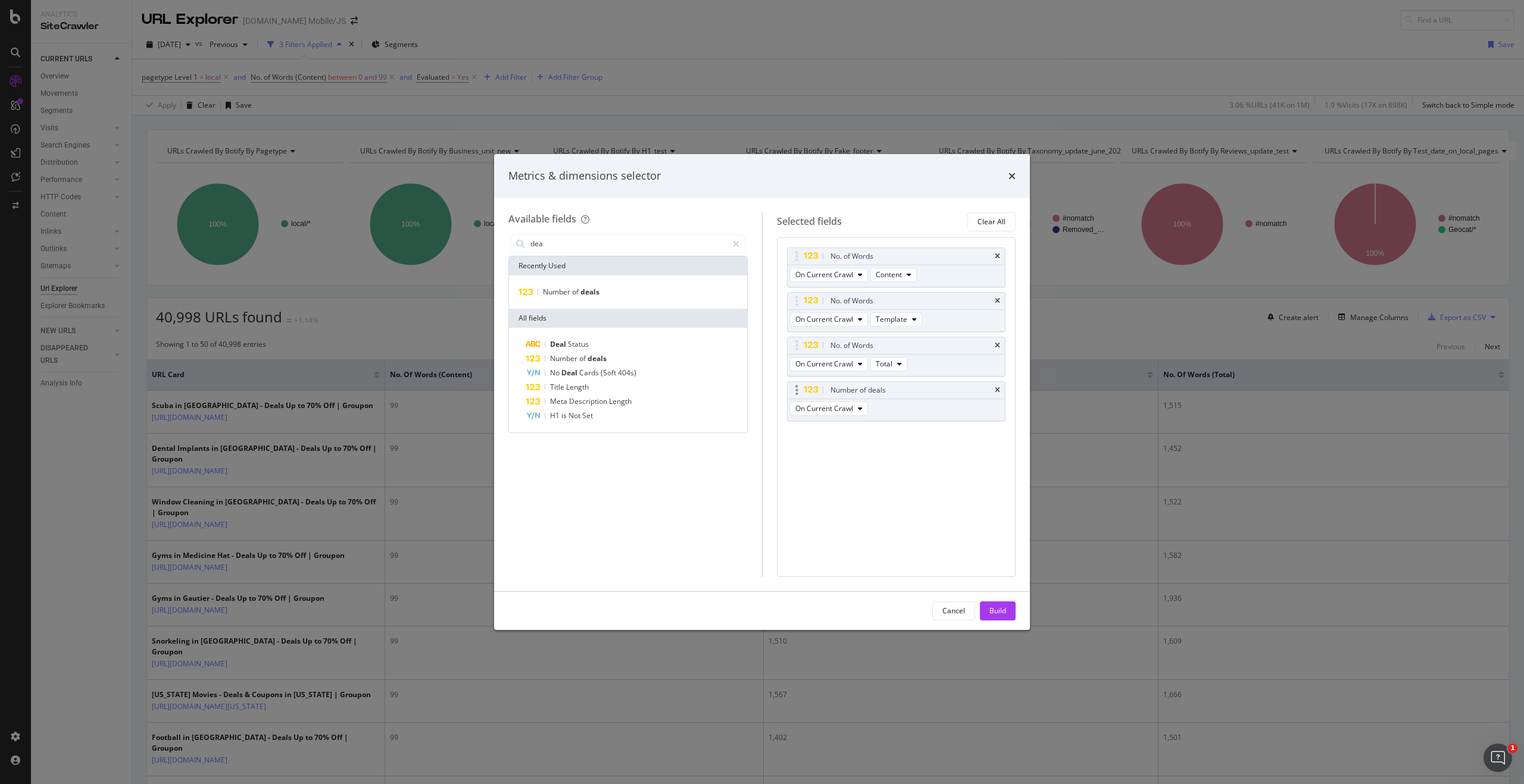
click at [897, 397] on div "Number of deals" at bounding box center [897, 390] width 218 height 17
click at [795, 391] on icon "modal" at bounding box center [797, 390] width 3 height 12
click at [799, 391] on div "modal" at bounding box center [797, 390] width 13 height 12
click at [999, 609] on div "Build" at bounding box center [998, 610] width 17 height 10
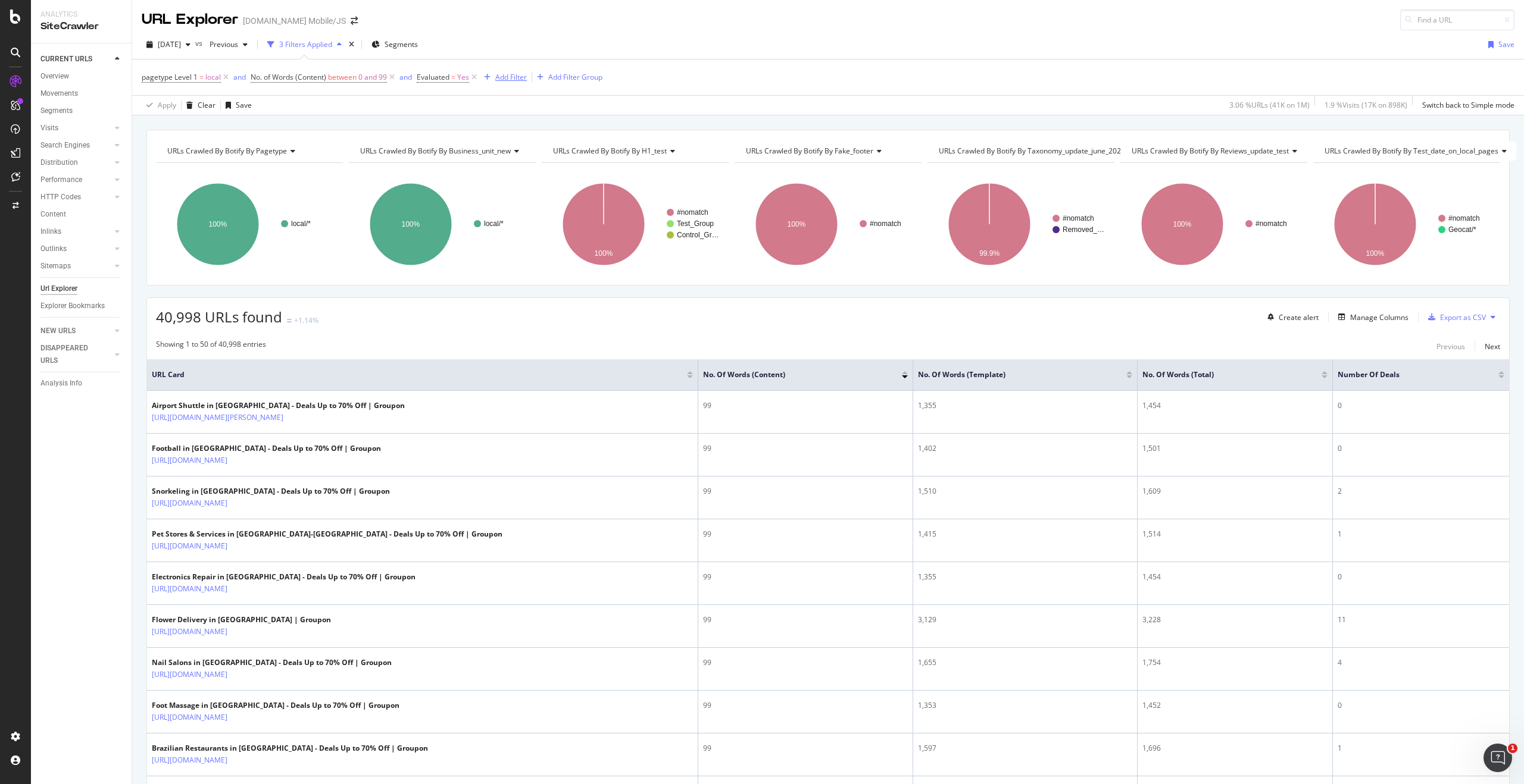
click at [504, 78] on div "Add Filter" at bounding box center [510, 77] width 31 height 10
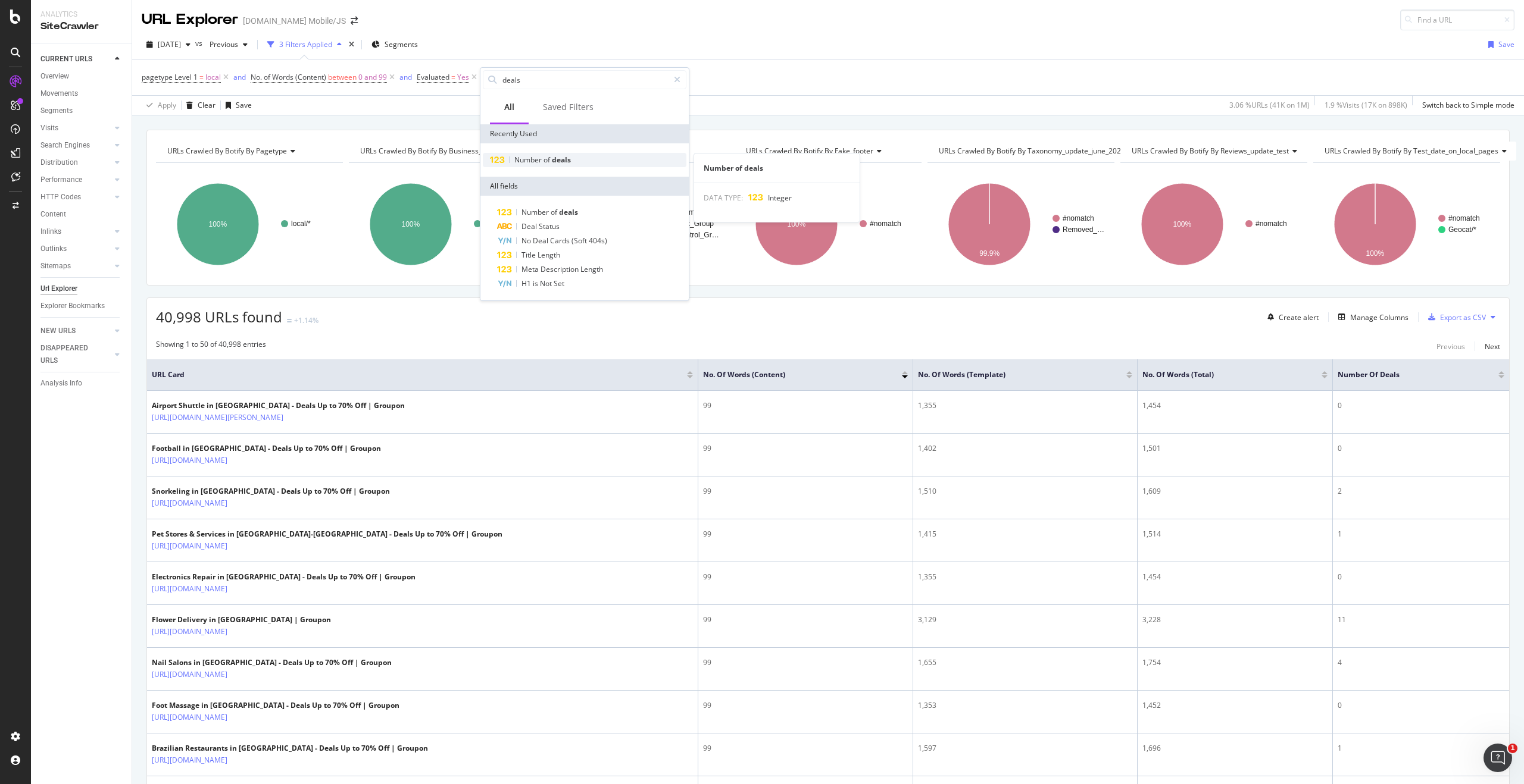
type input "deals"
click at [574, 164] on div "Number of deals" at bounding box center [584, 159] width 203 height 14
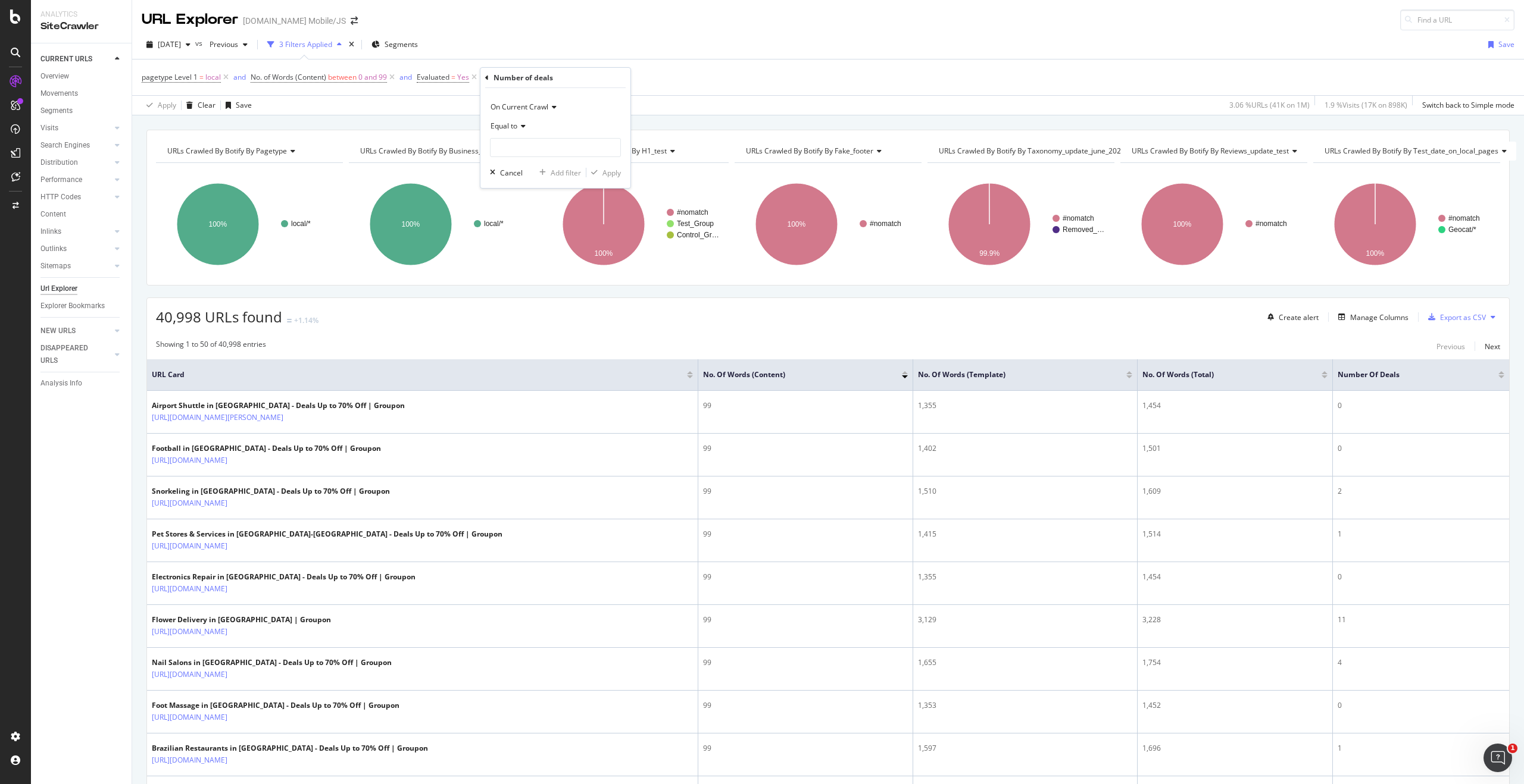
click at [513, 127] on span "Equal to" at bounding box center [504, 126] width 27 height 10
click at [521, 183] on span "Less than" at bounding box center [511, 182] width 31 height 10
click at [527, 147] on input "number" at bounding box center [555, 148] width 131 height 19
type input "1"
click at [598, 171] on div "button" at bounding box center [594, 172] width 16 height 7
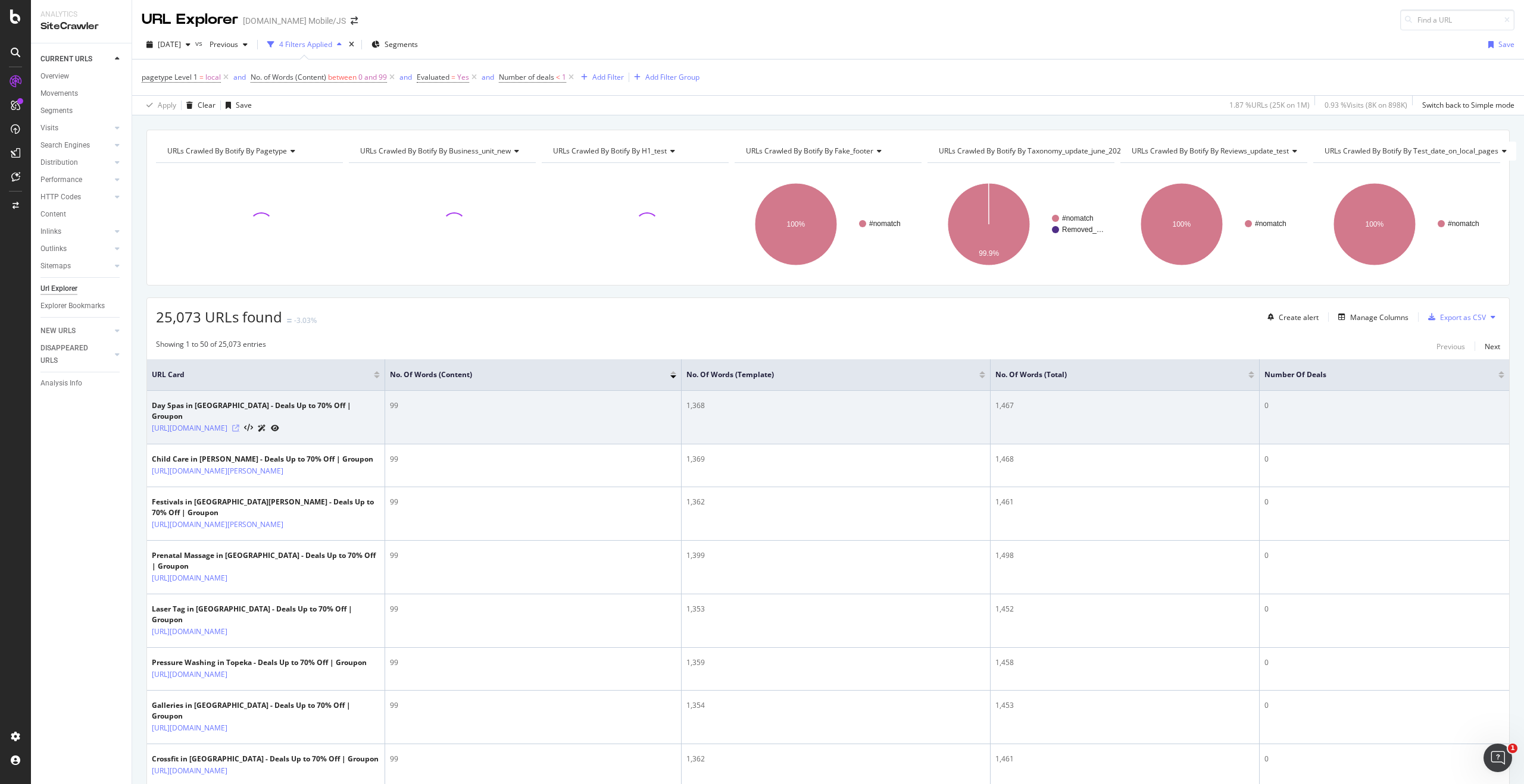
click at [240, 425] on icon at bounding box center [235, 428] width 7 height 7
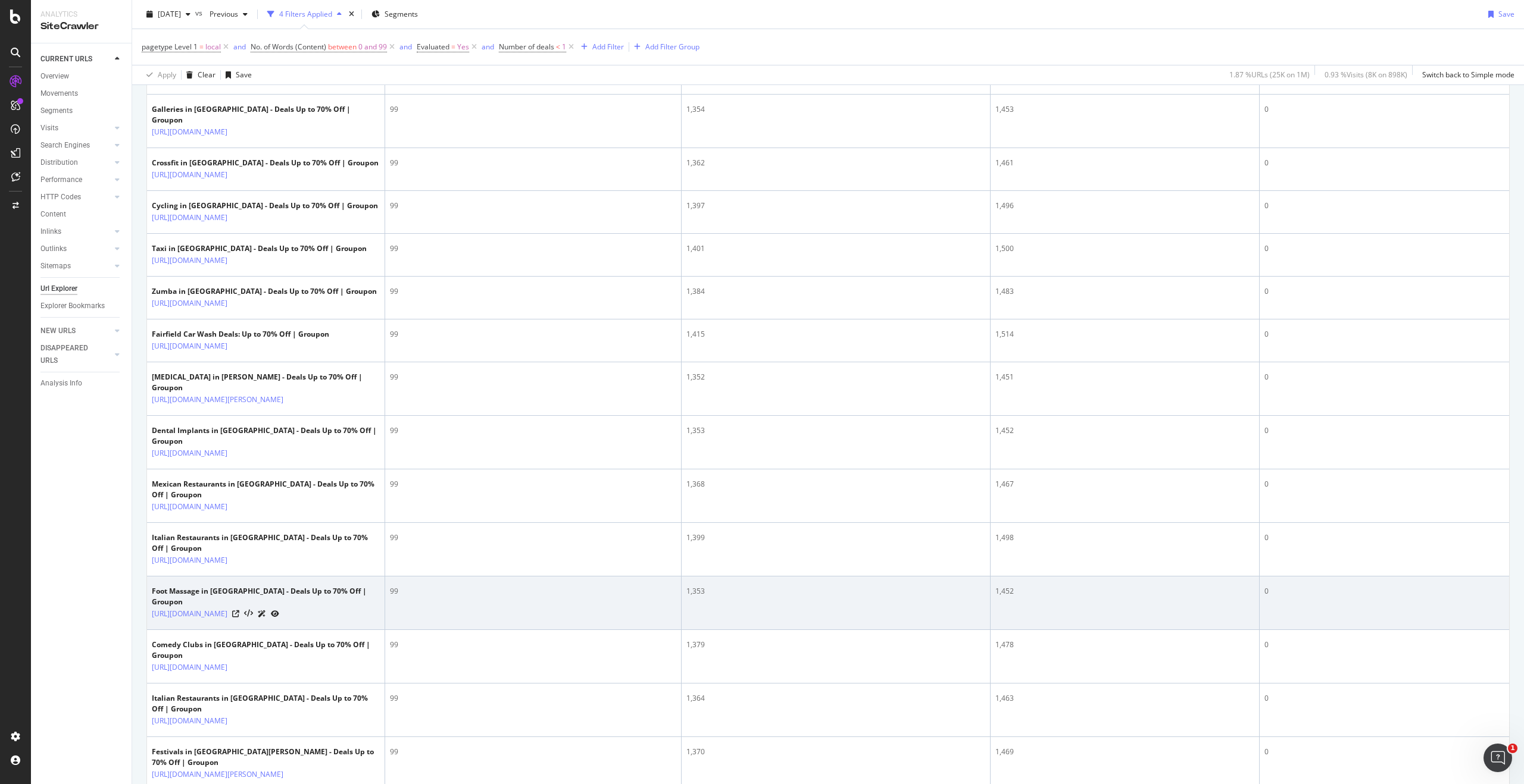
scroll to position [658, 0]
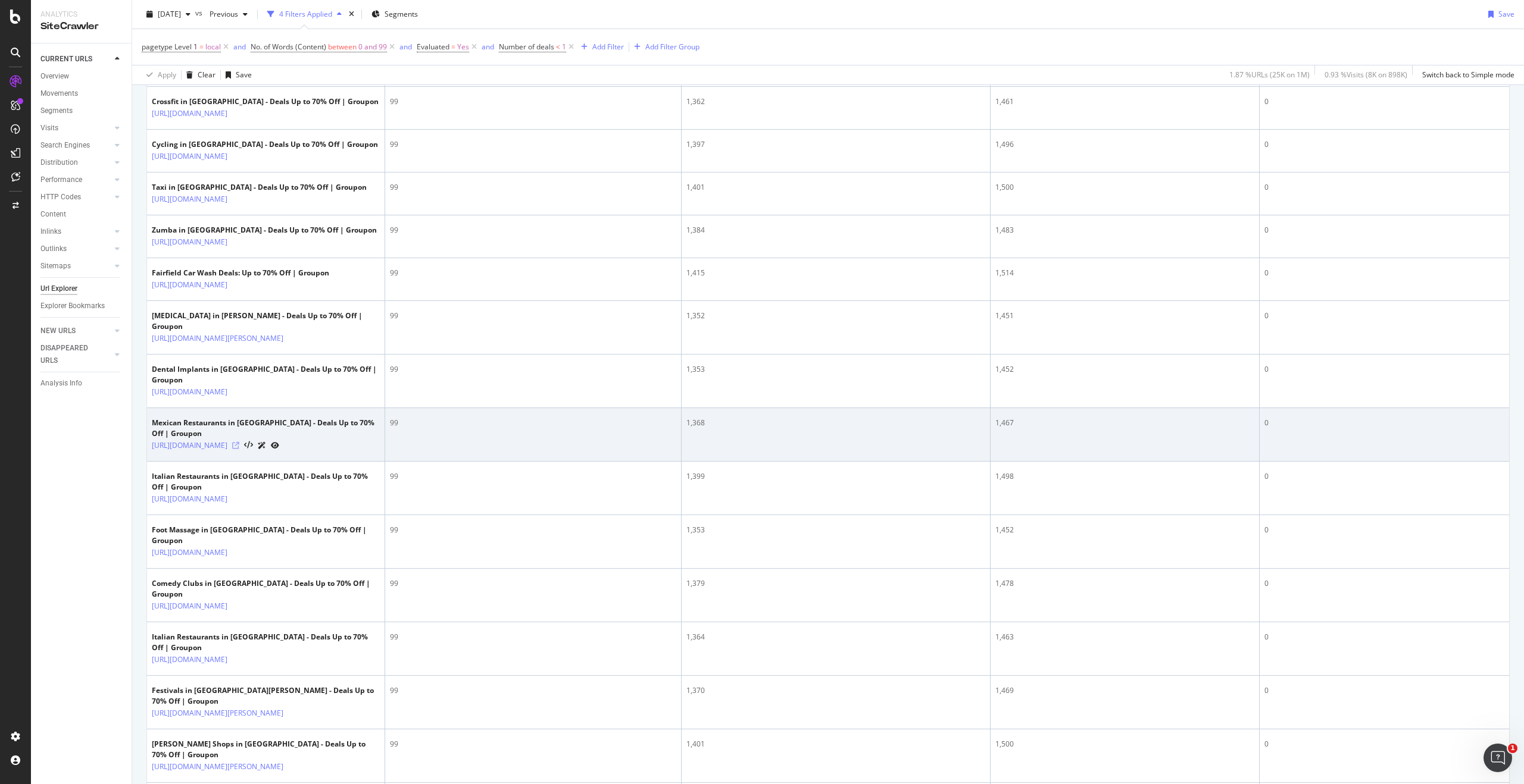
click at [240, 449] on icon at bounding box center [235, 445] width 7 height 7
